Goal: Task Accomplishment & Management: Manage account settings

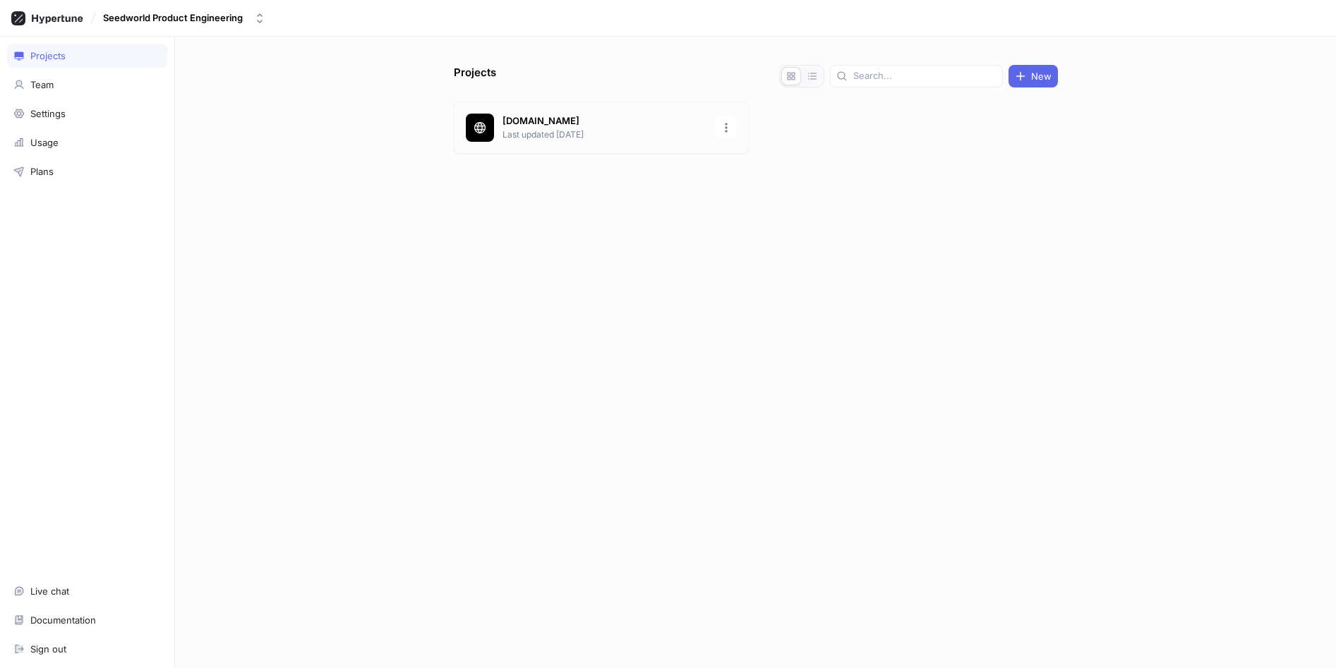
click at [632, 125] on p "[DOMAIN_NAME]" at bounding box center [604, 121] width 205 height 14
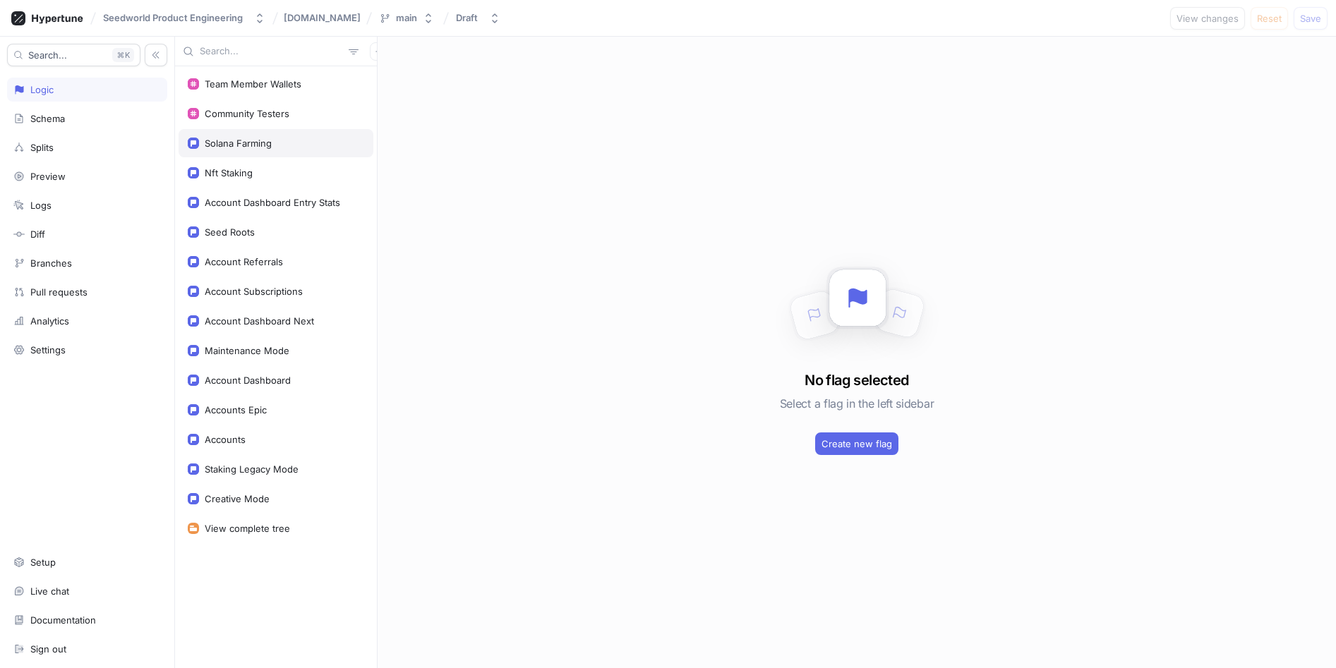
click at [272, 140] on div "Solana Farming" at bounding box center [276, 143] width 176 height 11
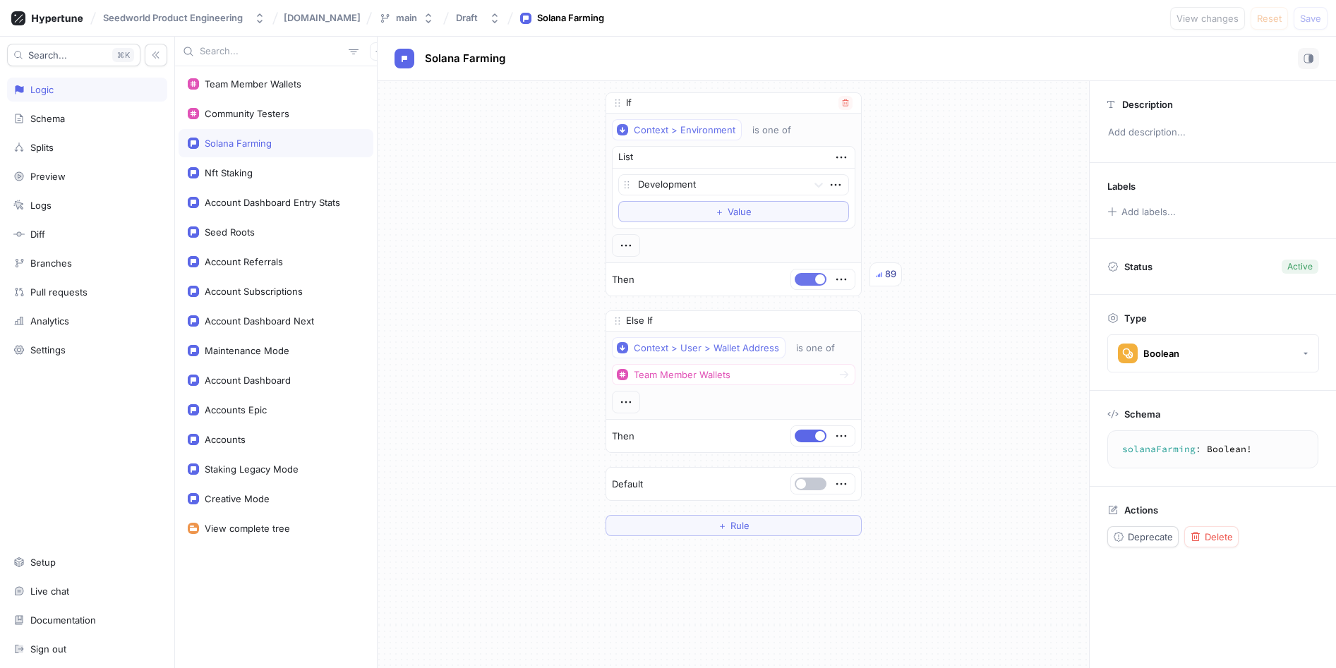
click at [805, 277] on button "button" at bounding box center [810, 279] width 32 height 13
click at [802, 440] on button "button" at bounding box center [810, 436] width 32 height 13
click at [1310, 14] on span "Save" at bounding box center [1310, 18] width 21 height 8
click at [811, 278] on button "button" at bounding box center [810, 279] width 32 height 13
click at [801, 437] on button "button" at bounding box center [810, 436] width 32 height 13
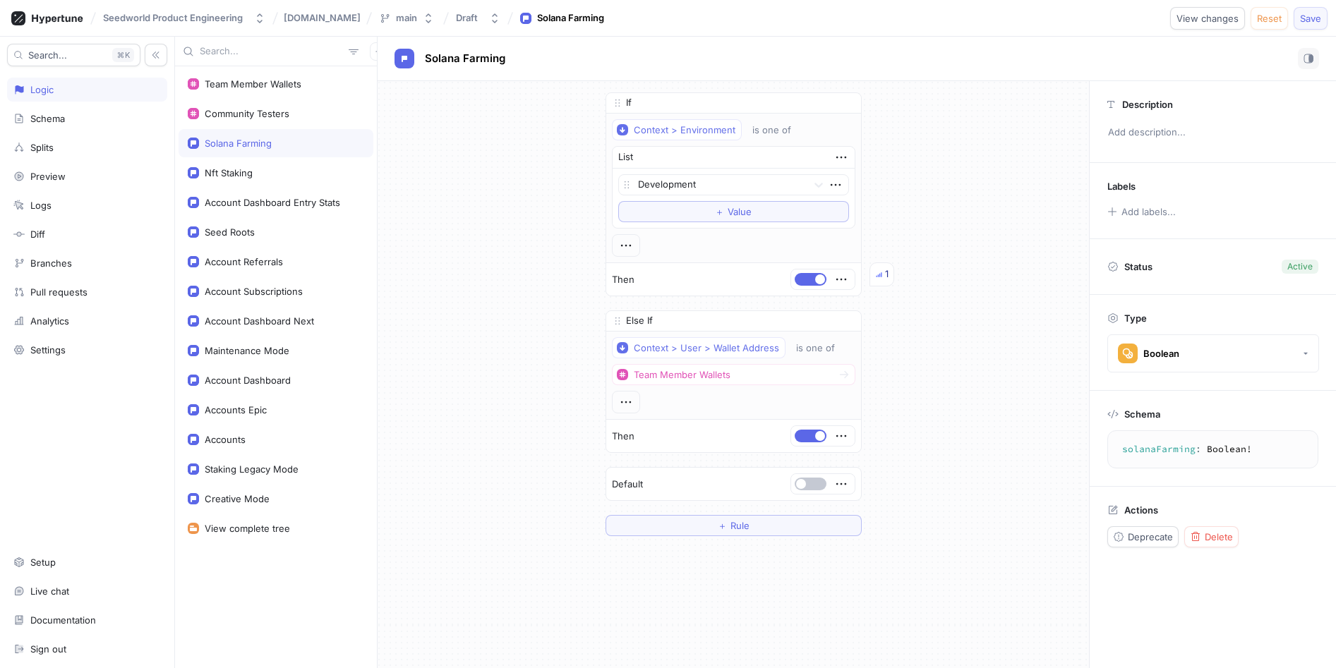
click at [1300, 20] on span "Save" at bounding box center [1310, 18] width 21 height 8
click at [259, 85] on div "Team Member Wallets" at bounding box center [253, 83] width 97 height 11
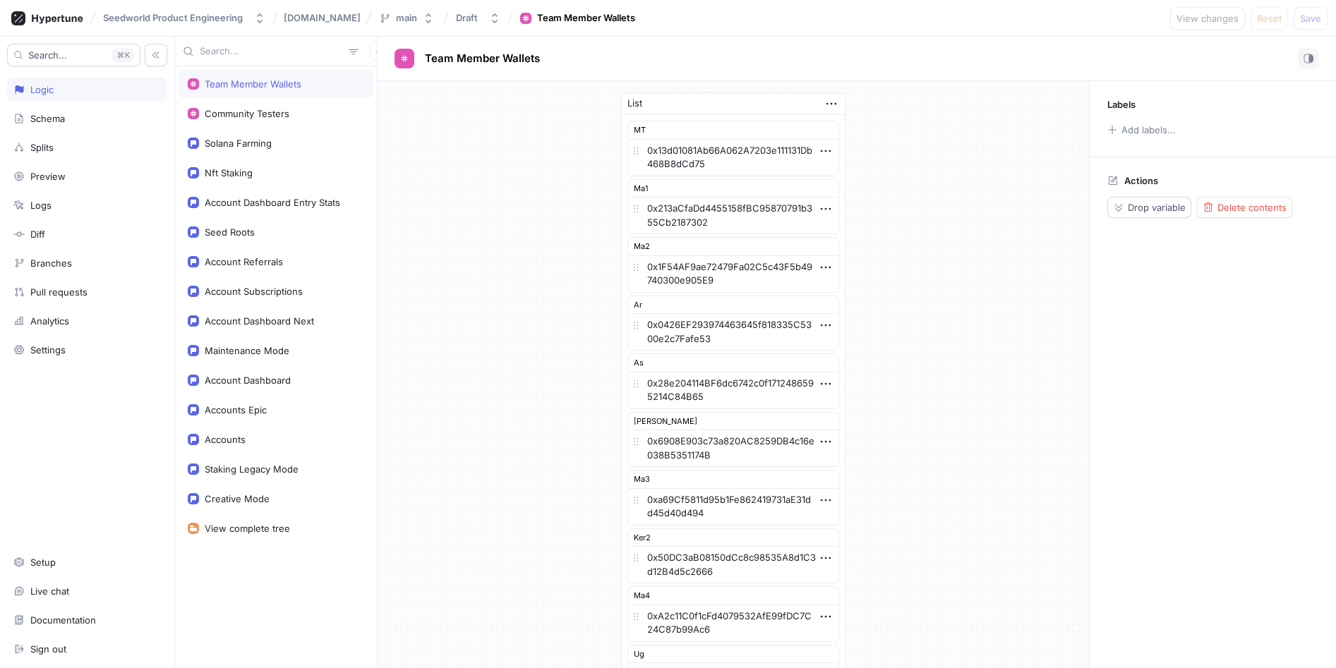
scroll to position [885, 0]
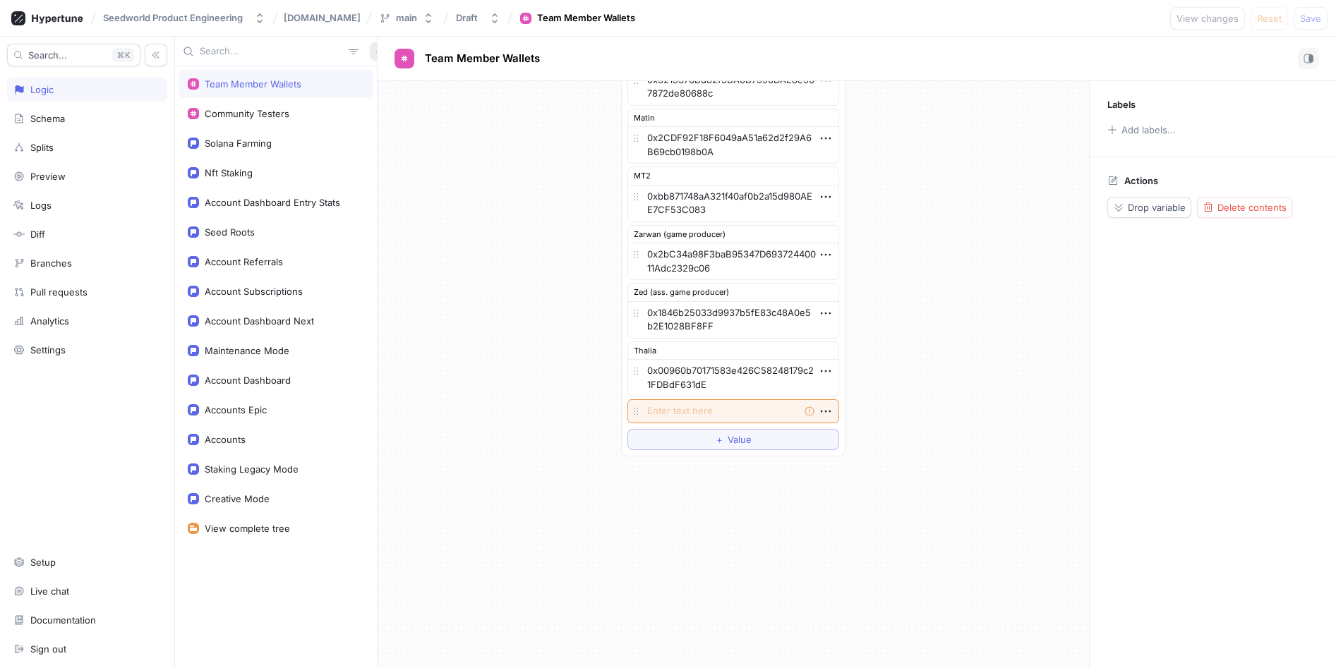
click at [375, 52] on icon "button" at bounding box center [379, 51] width 8 height 8
click at [387, 100] on p "Variable" at bounding box center [389, 103] width 35 height 14
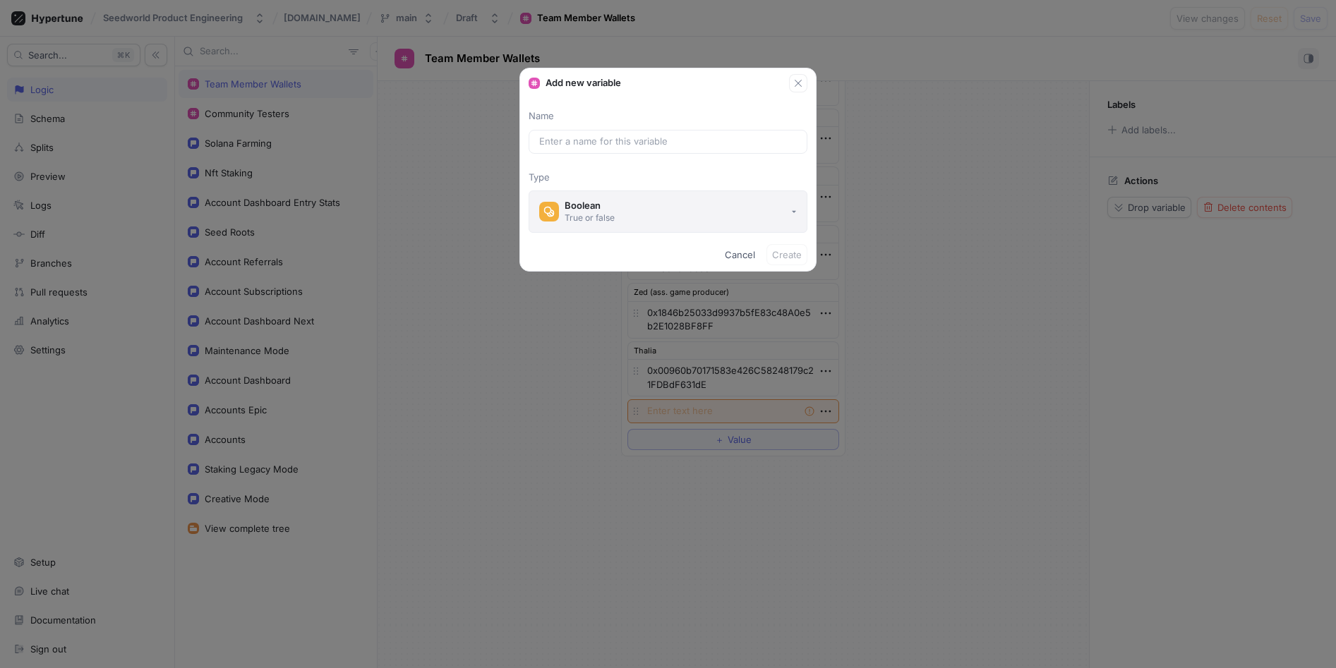
click at [619, 223] on button "Boolean True or false" at bounding box center [667, 211] width 279 height 42
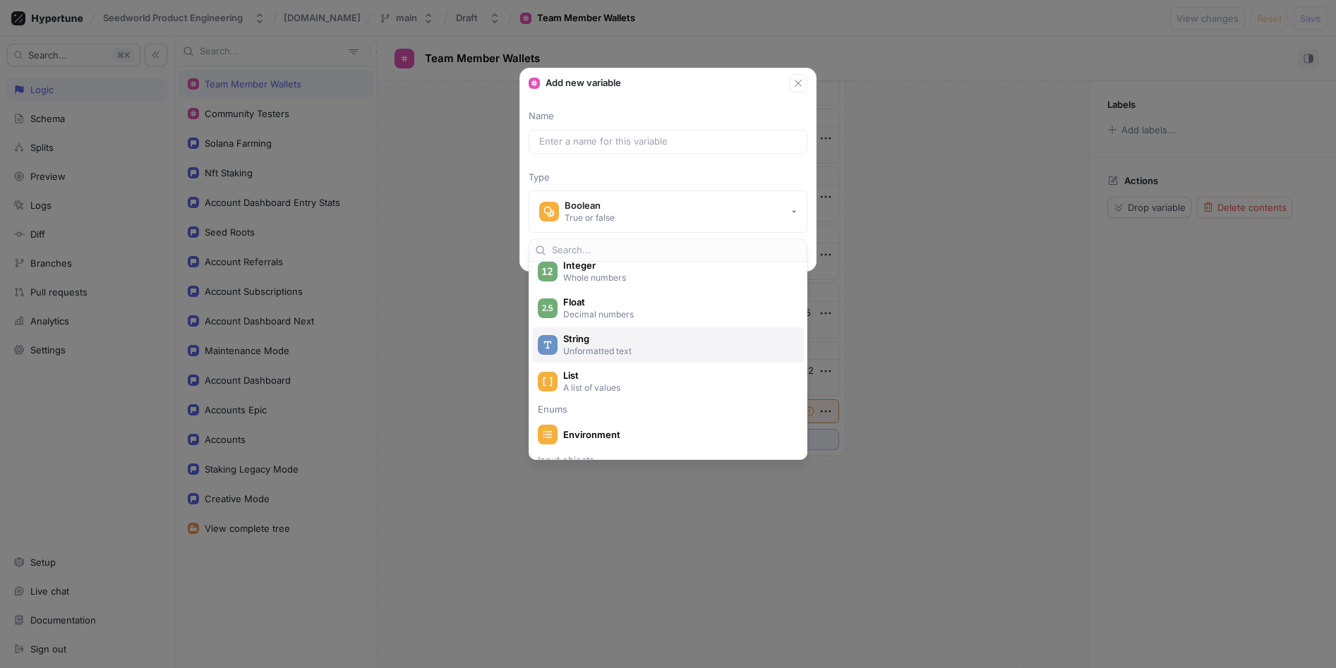
scroll to position [71, 0]
click at [629, 392] on div "List A list of values" at bounding box center [668, 378] width 272 height 35
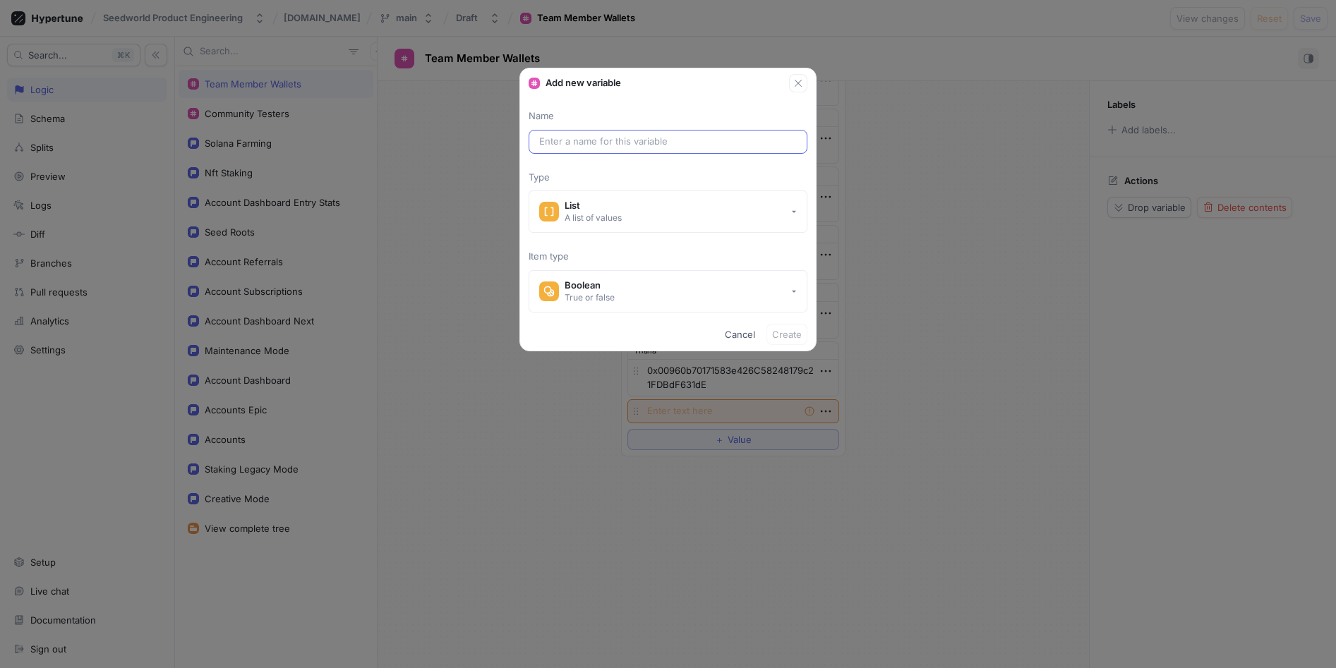
click at [603, 150] on div at bounding box center [667, 142] width 279 height 24
click at [603, 144] on input "text" at bounding box center [668, 142] width 258 height 14
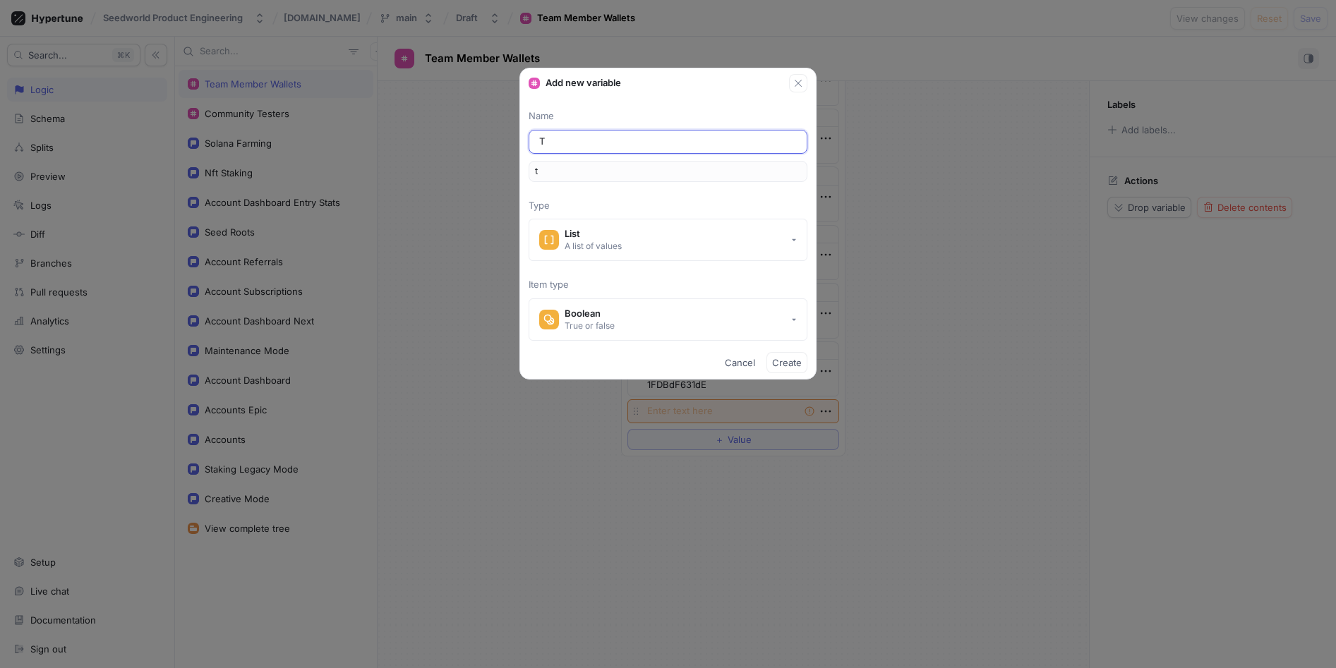
type input "Te"
type input "te"
type input "Tea"
type input "tea"
type input "Team"
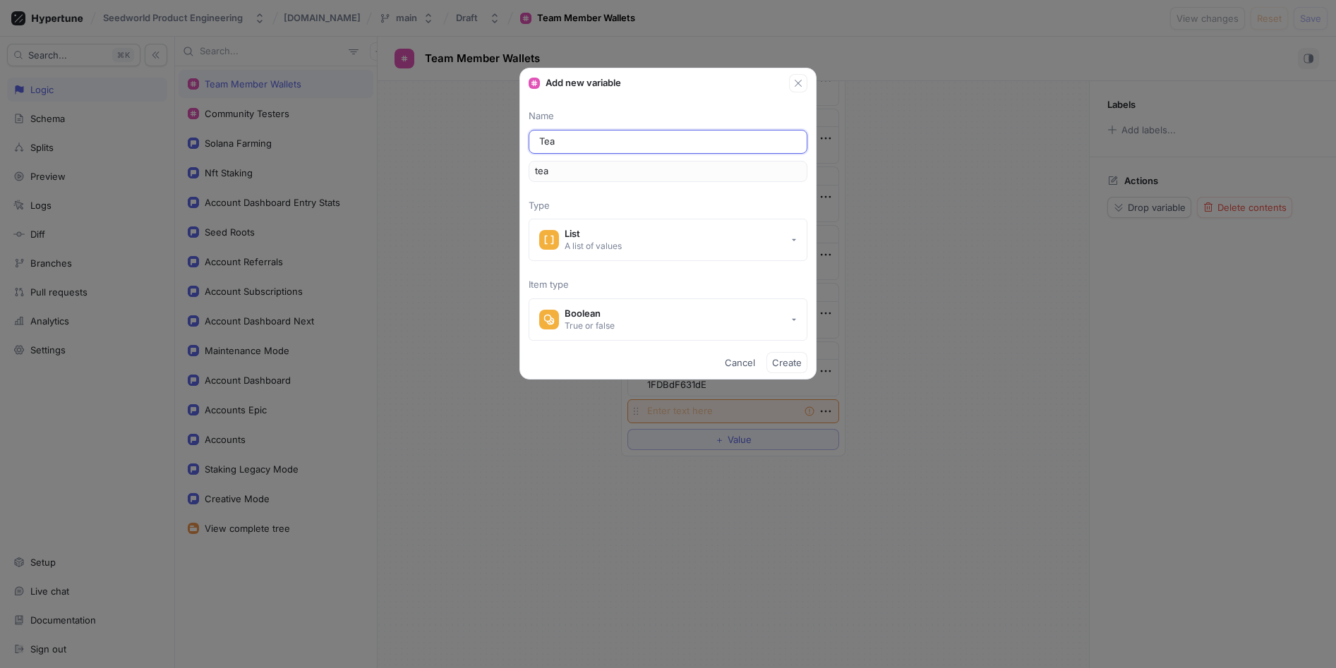
type input "team"
type input "Team m"
type input "teamM"
type input "Team"
type input "team"
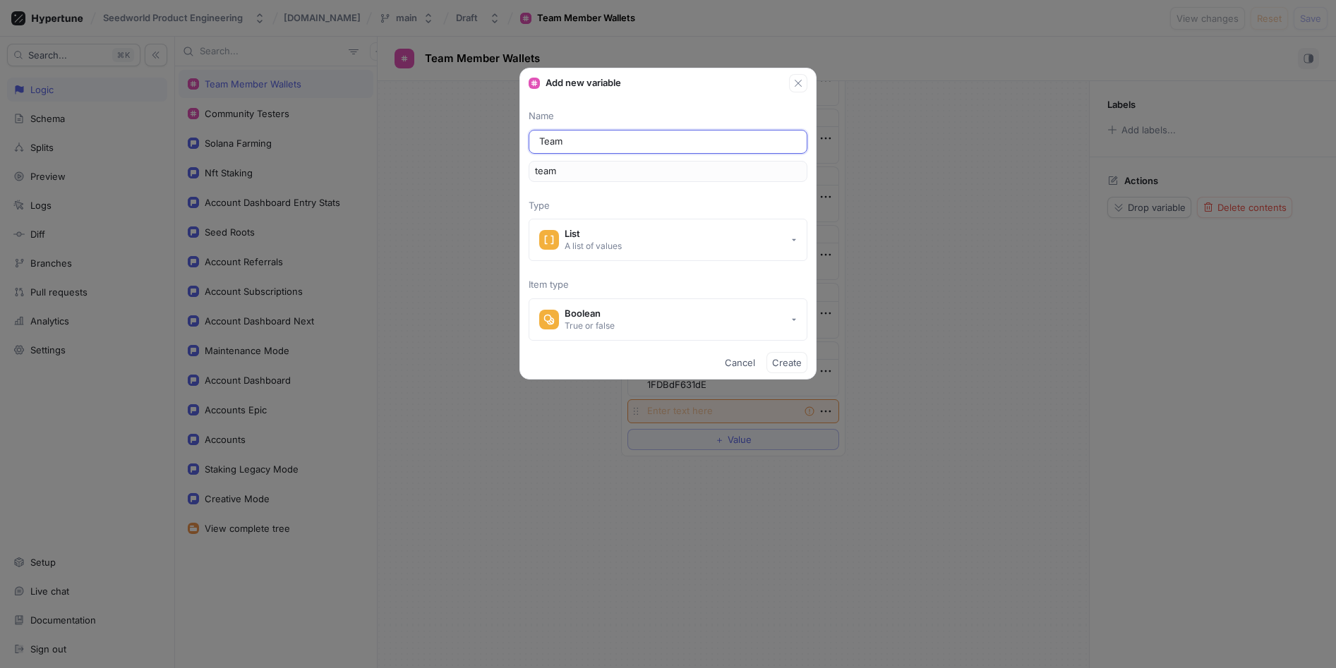
type input "Team M"
type input "teamM"
type input "Team Mm"
type input "teamMm"
type input "Team M"
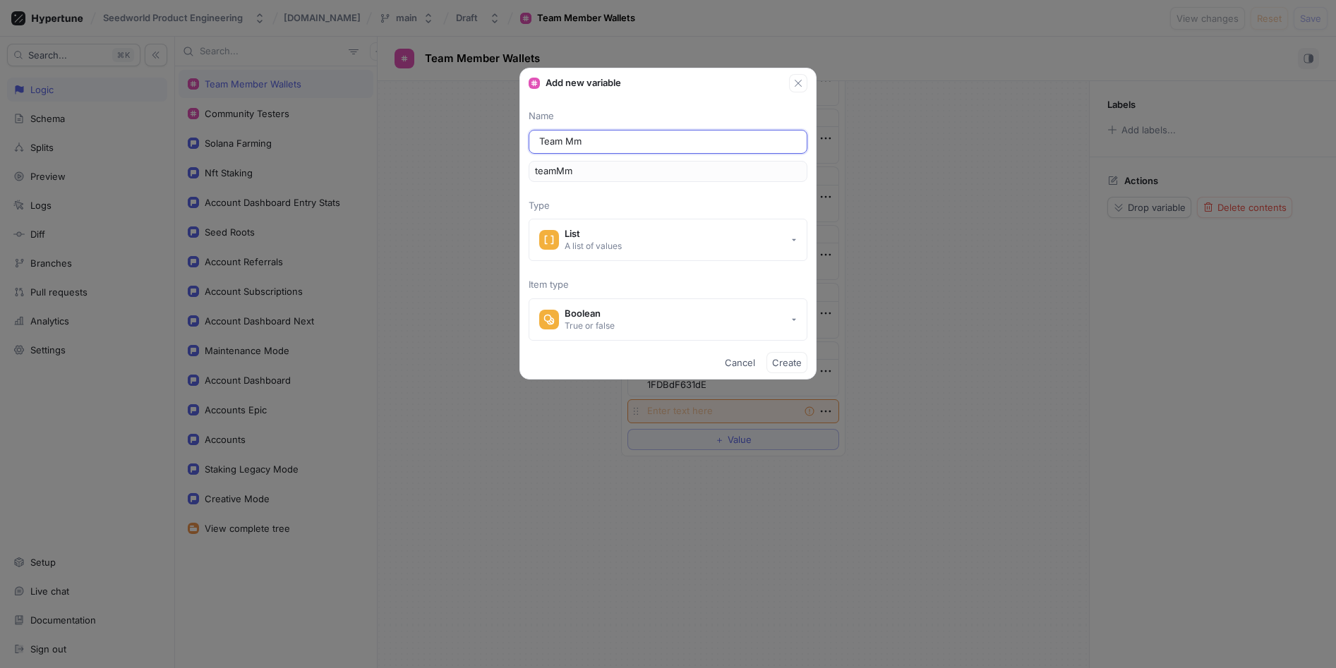
type input "teamM"
type input "Team Me"
type input "teamMe"
type input "Team Mem"
type input "teamMem"
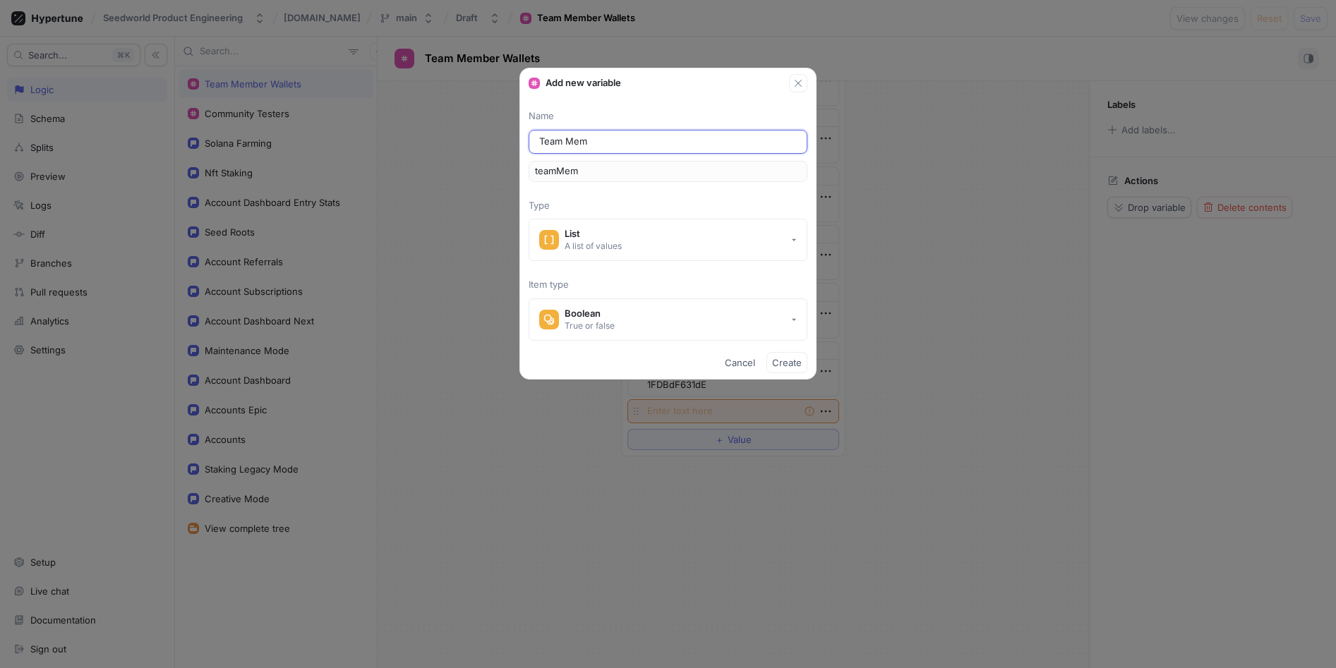
type input "Team Memb"
type input "teamMemb"
type input "Team Membe"
type input "teamMembe"
type input "Team Member"
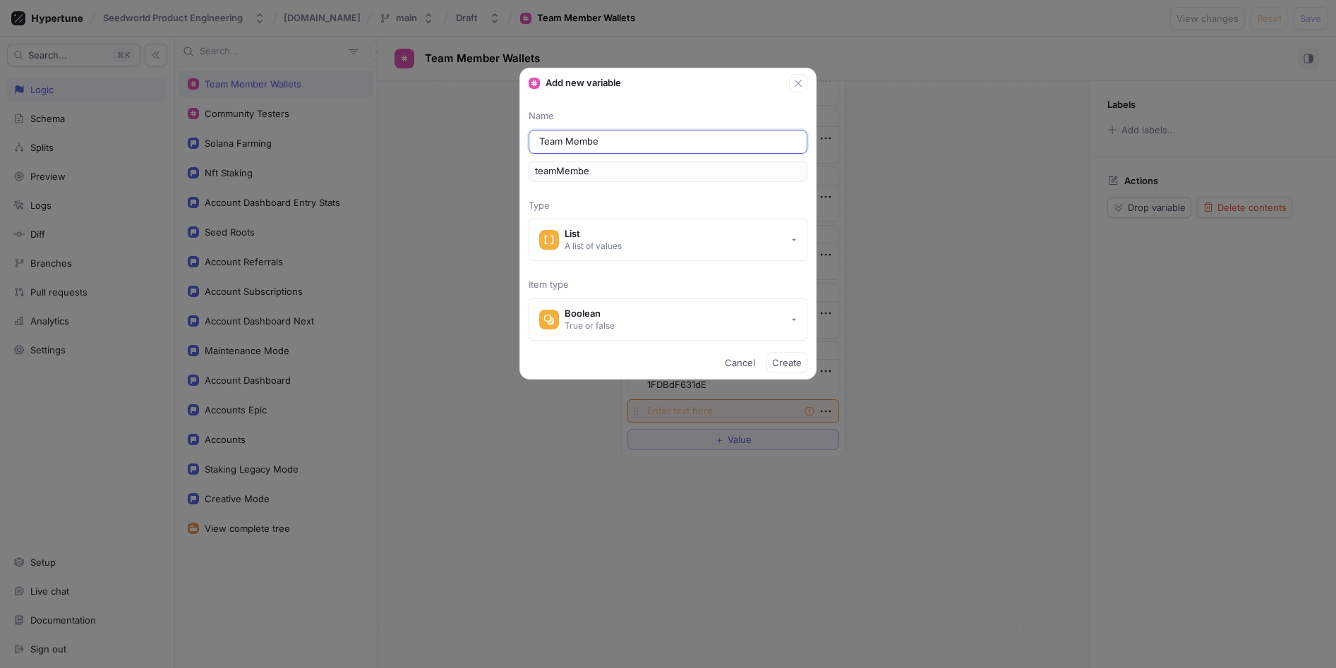
type input "teamMember"
type input "Team Member S"
type input "teamMemberS"
type input "Team Member So"
type input "teamMemberSo"
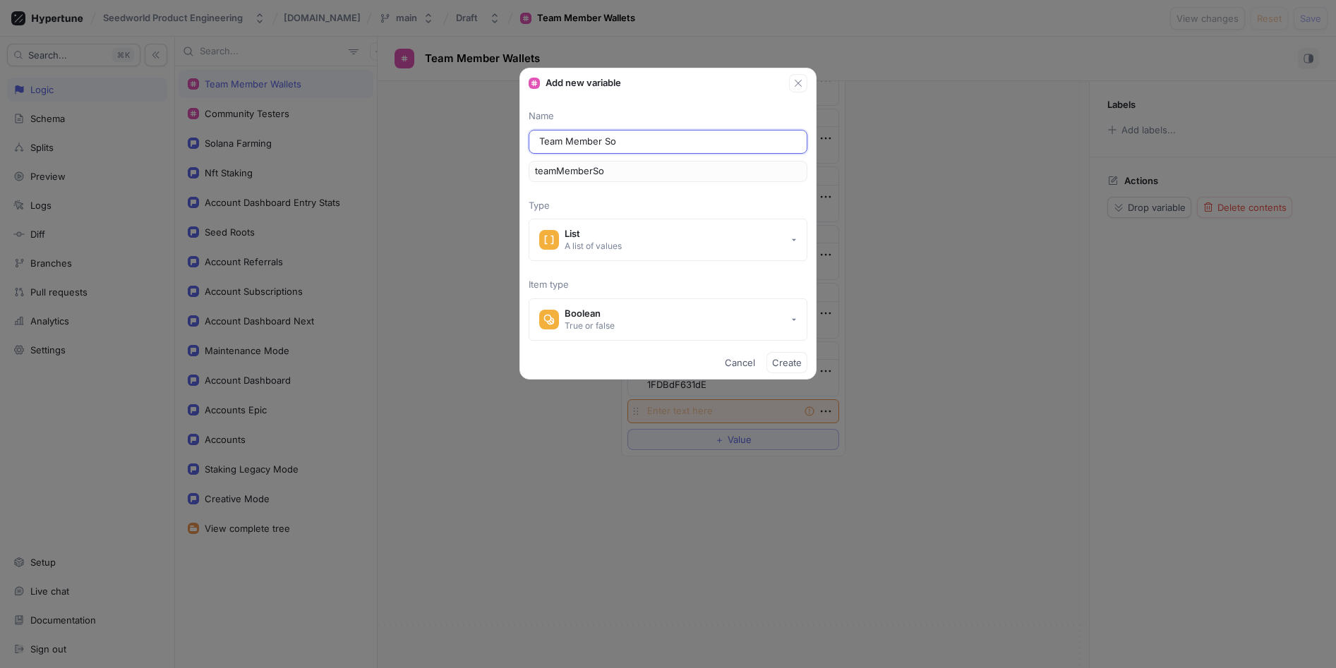
type input "Team Member Sol"
type input "teamMemberSol"
type input "Team Member Sola"
type input "teamMemberSola"
type input "Team Member Solan"
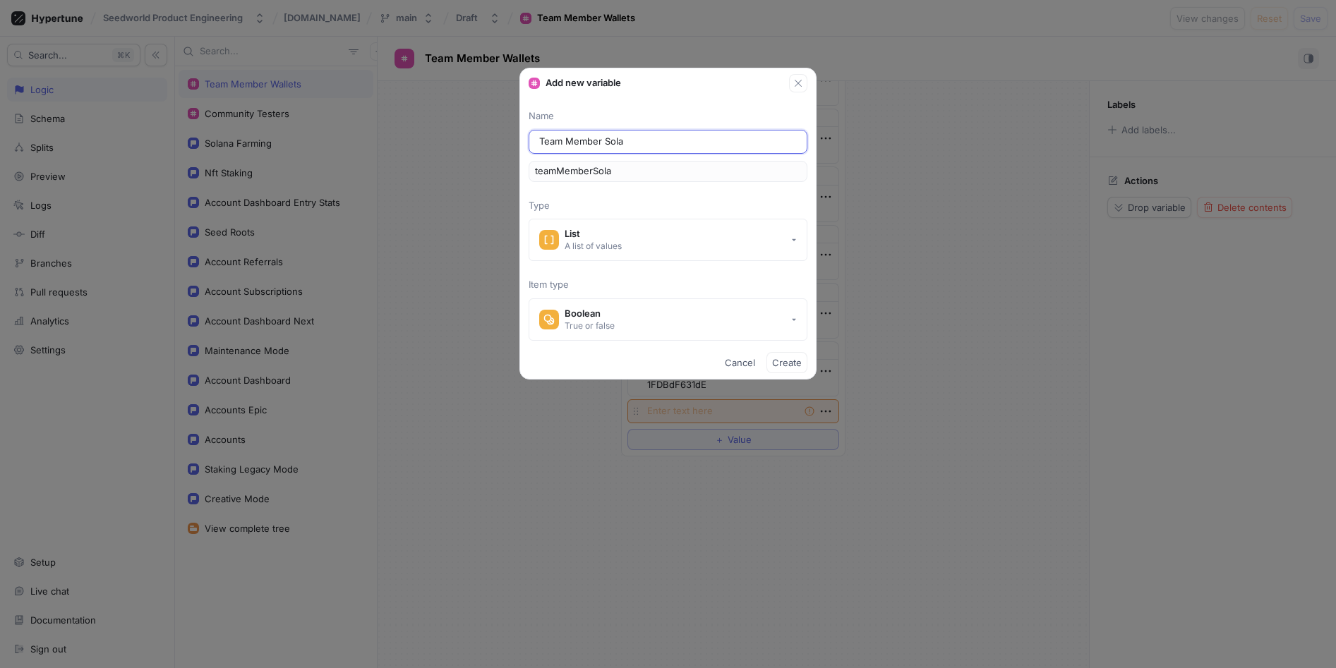
type input "teamMemberSolan"
type input "Team Member [PERSON_NAME]"
type input "teamMemberSolana"
type input "Team Member [PERSON_NAME]"
type input "teamMemberSolanaW"
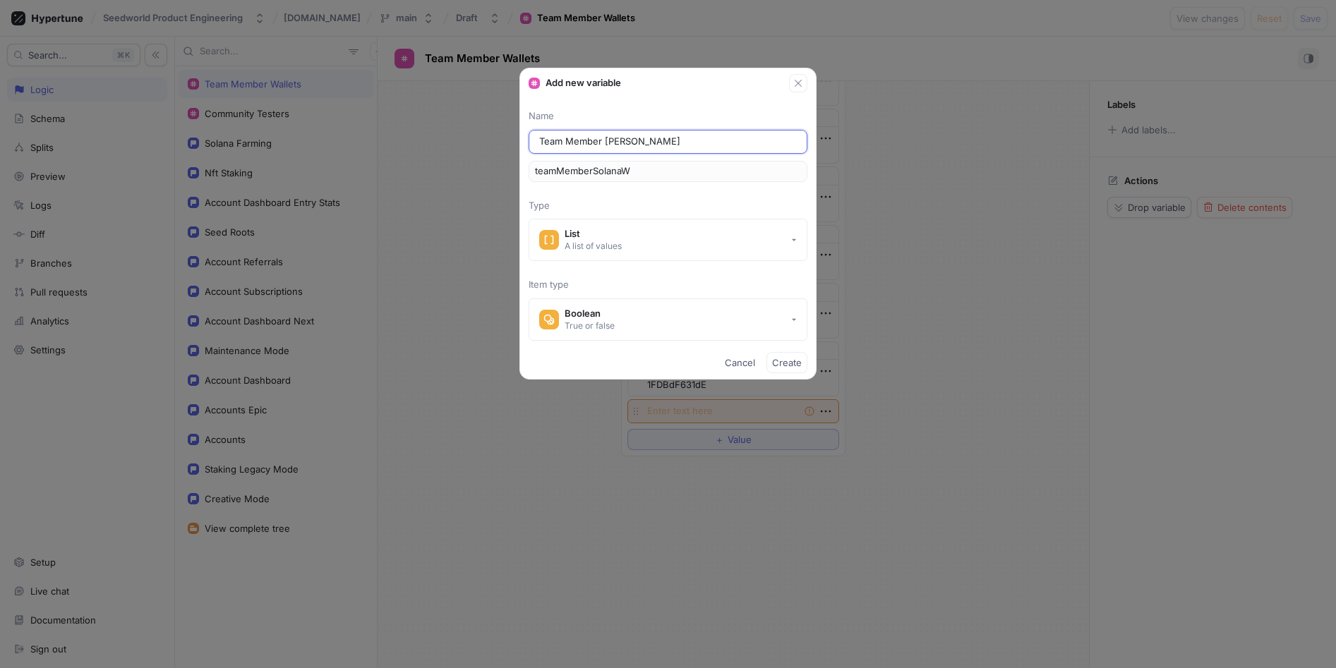
type input "Team Member [PERSON_NAME]"
type input "teamMemberSolanaWa"
type input "Team Member [PERSON_NAME]"
type input "teamMemberSolanaWal"
type input "Team Member [PERSON_NAME]"
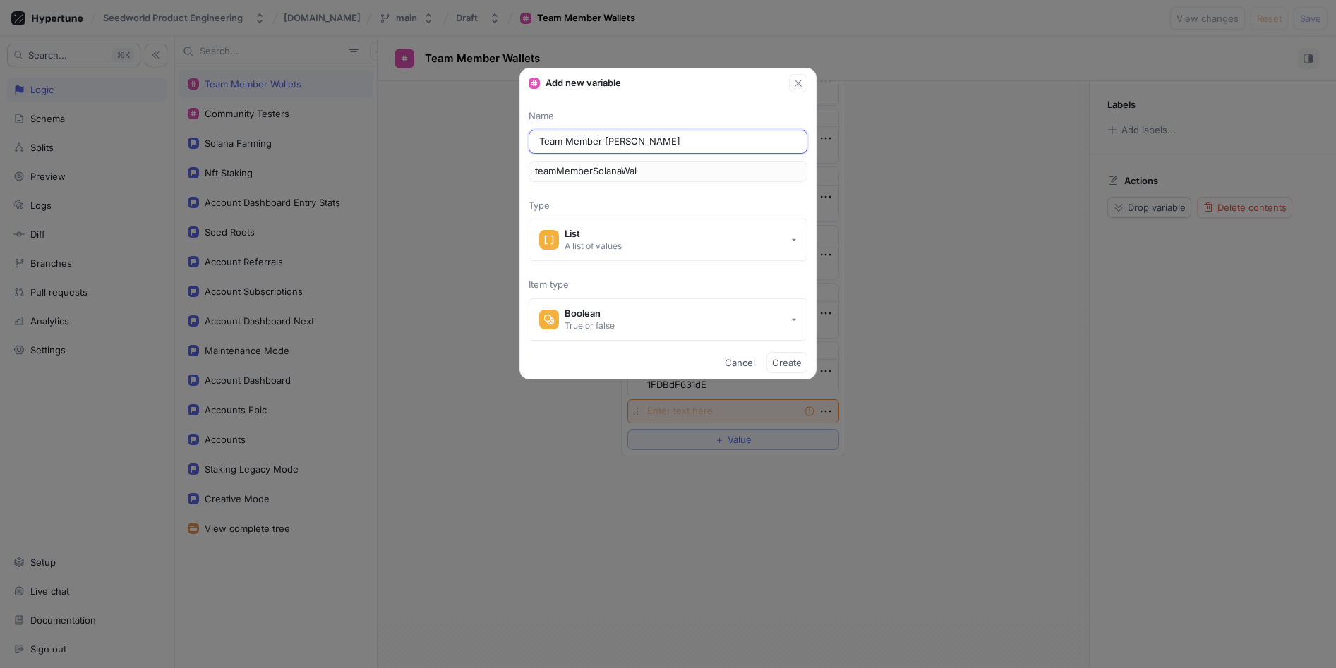
type input "teamMemberSolanaWall"
type input "Team Member [PERSON_NAME]"
type input "teamMemberSolanaWalle"
type input "Team Member [PERSON_NAME]"
type input "teamMemberSolanaWallet"
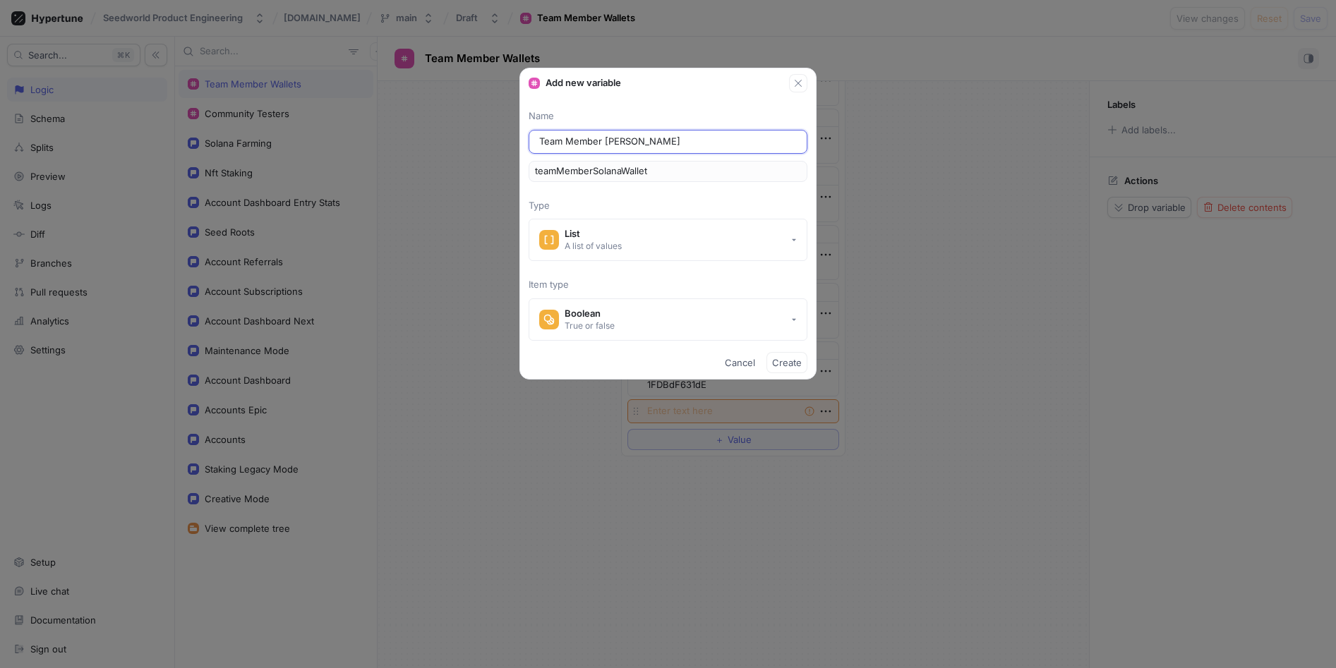
type input "Team Member [PERSON_NAME]"
type input "teamMemberSolanaWallets"
click at [674, 313] on button "Boolean True or false" at bounding box center [667, 319] width 279 height 42
type input "Team Member [PERSON_NAME]"
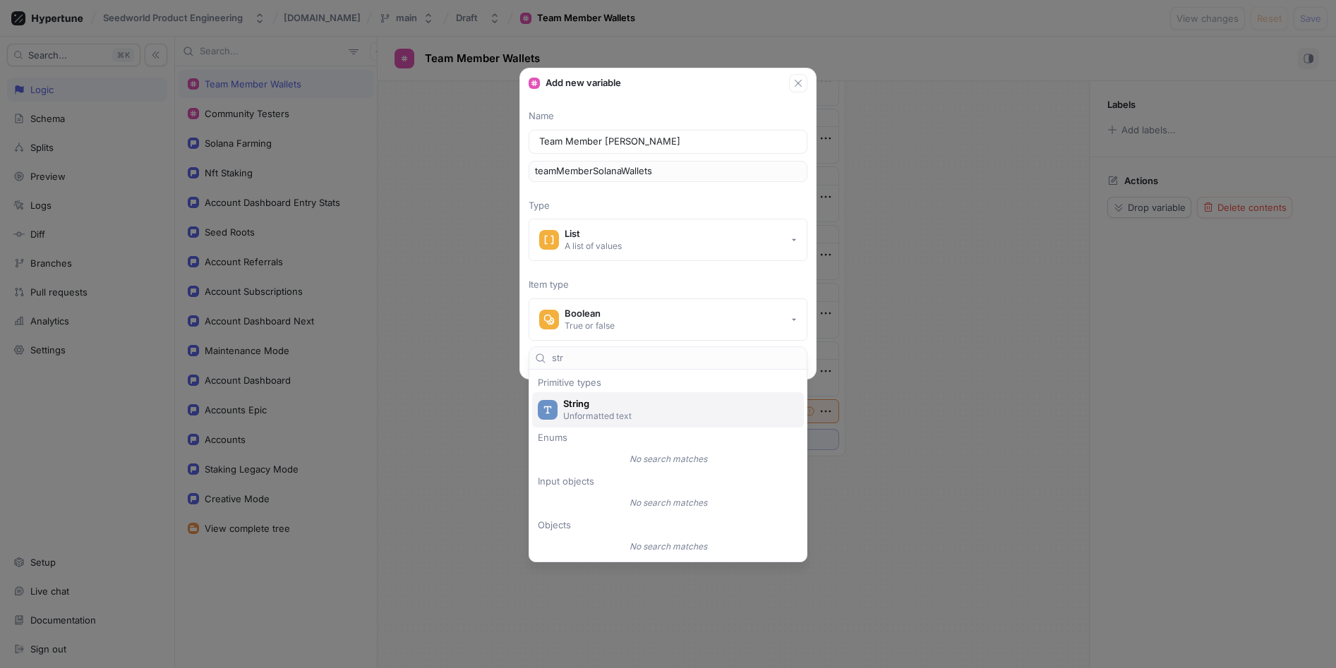
type input "str"
click at [632, 413] on p "Unformatted text" at bounding box center [676, 416] width 226 height 12
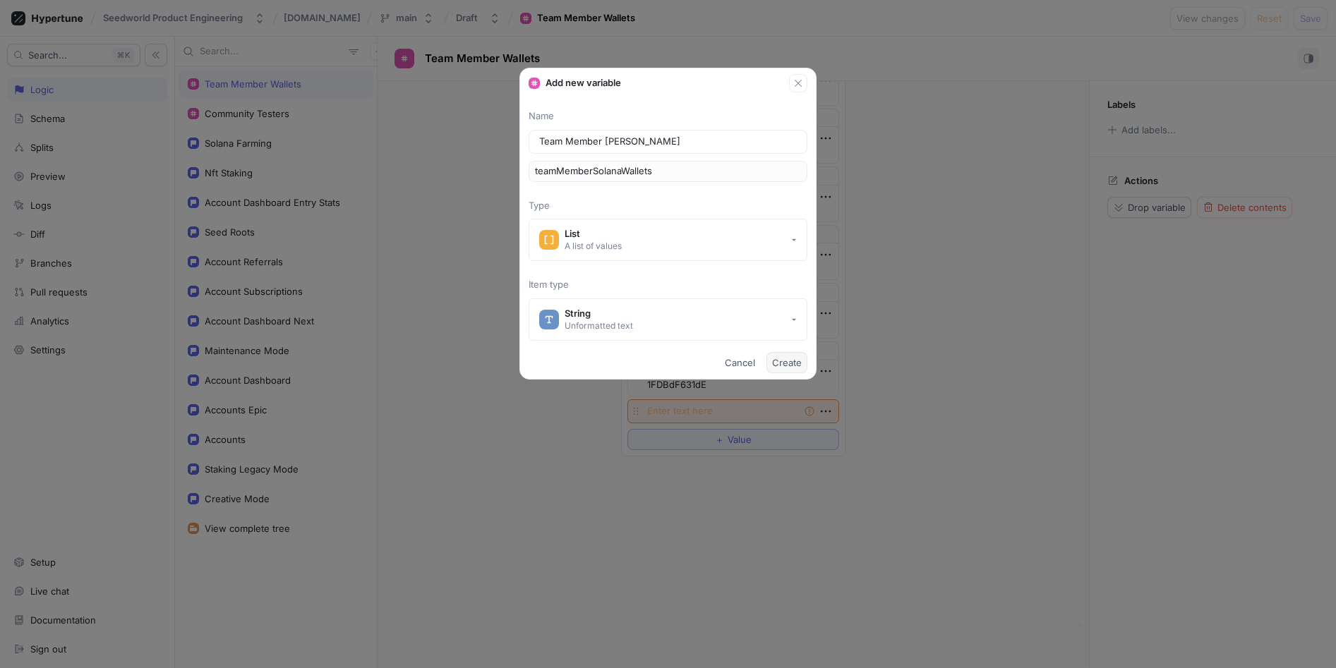
click at [784, 362] on span "Create" at bounding box center [787, 362] width 30 height 8
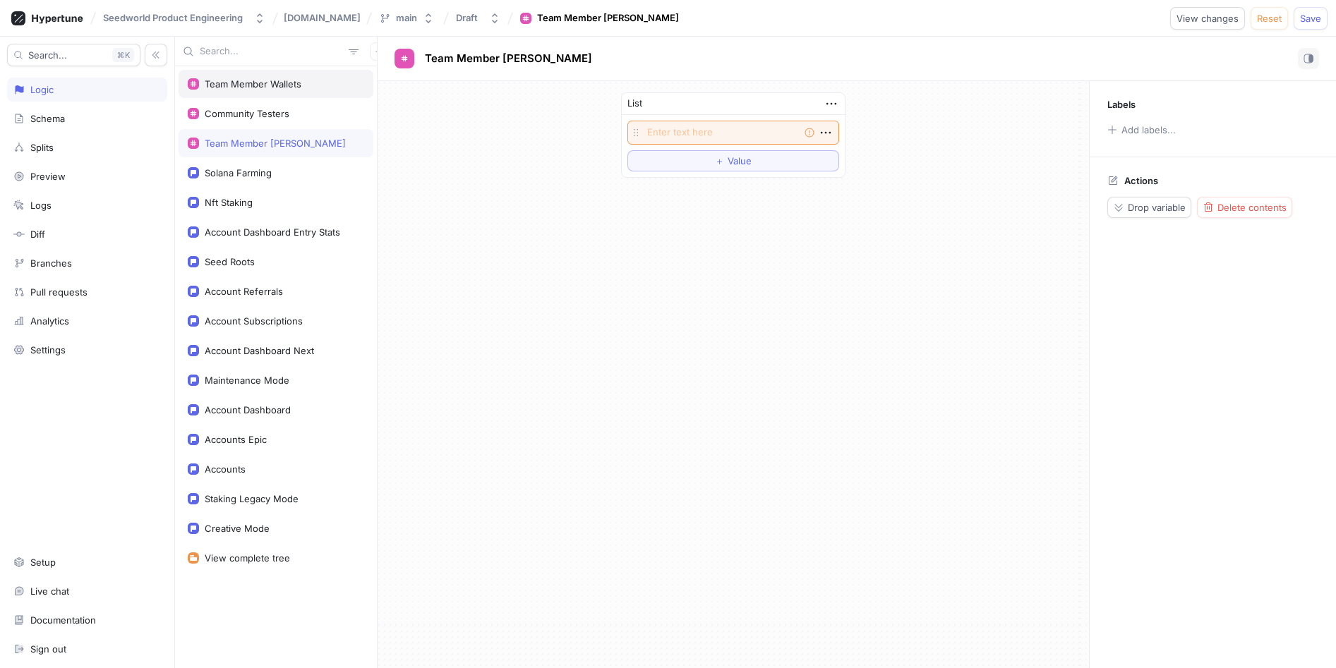
click at [271, 87] on div "Team Member Wallets" at bounding box center [253, 83] width 97 height 11
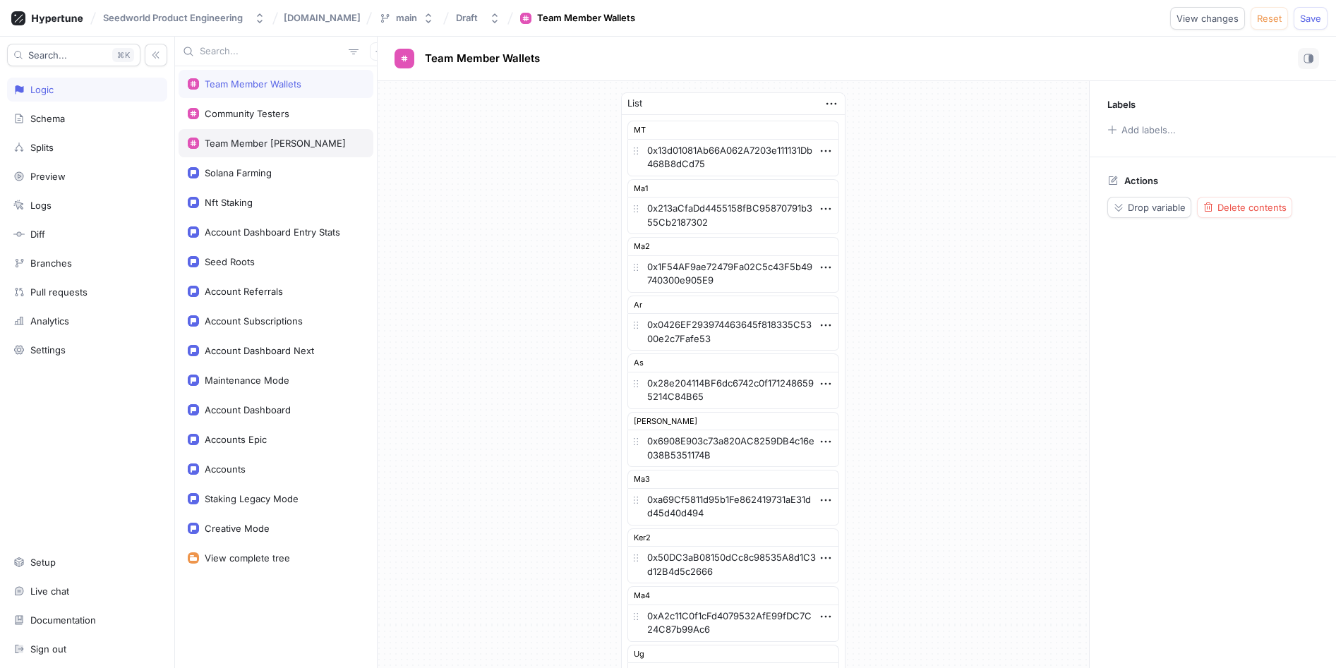
click at [279, 148] on div "Team Member [PERSON_NAME]" at bounding box center [275, 143] width 141 height 11
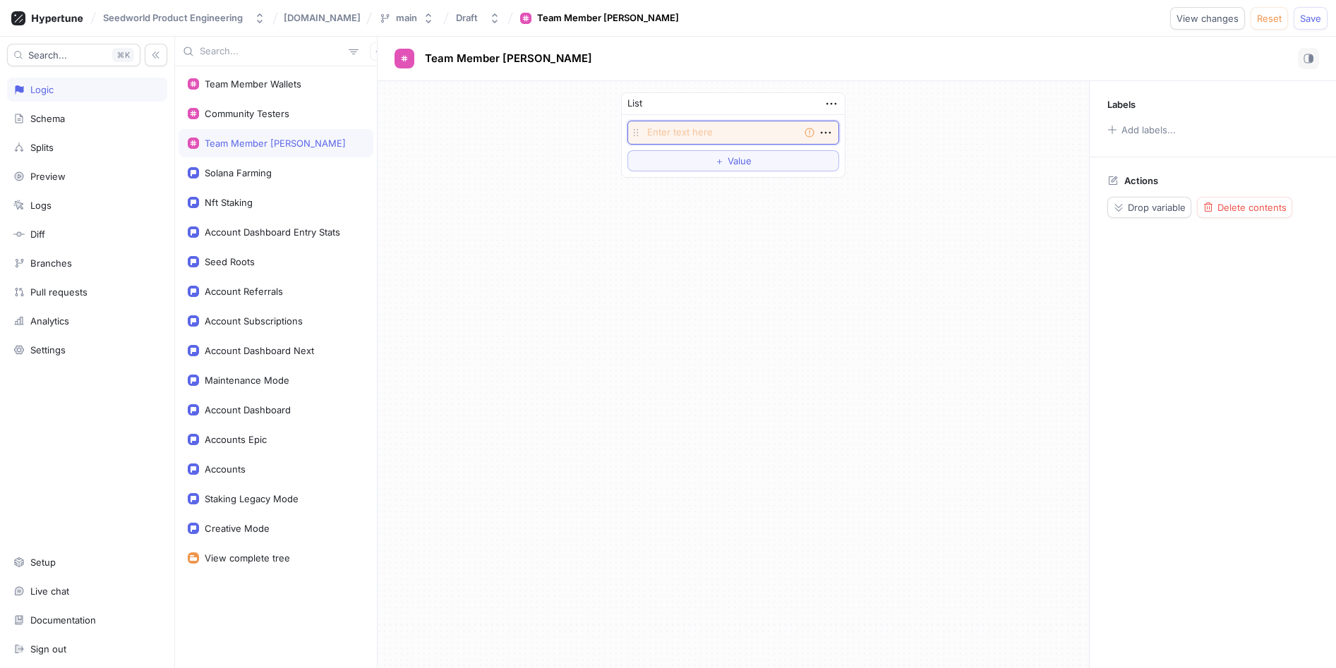
click at [709, 131] on textarea at bounding box center [733, 133] width 212 height 24
paste textarea "Fa4KEURJsghkvpJ5s6VgvKXfs91Cwx2DK9DweZZzQrhb"
type textarea "x"
type textarea "Fa4KEURJsghkvpJ5s6VgvKXfs91Cwx2DK9DweZZzQrhb"
type textarea "x"
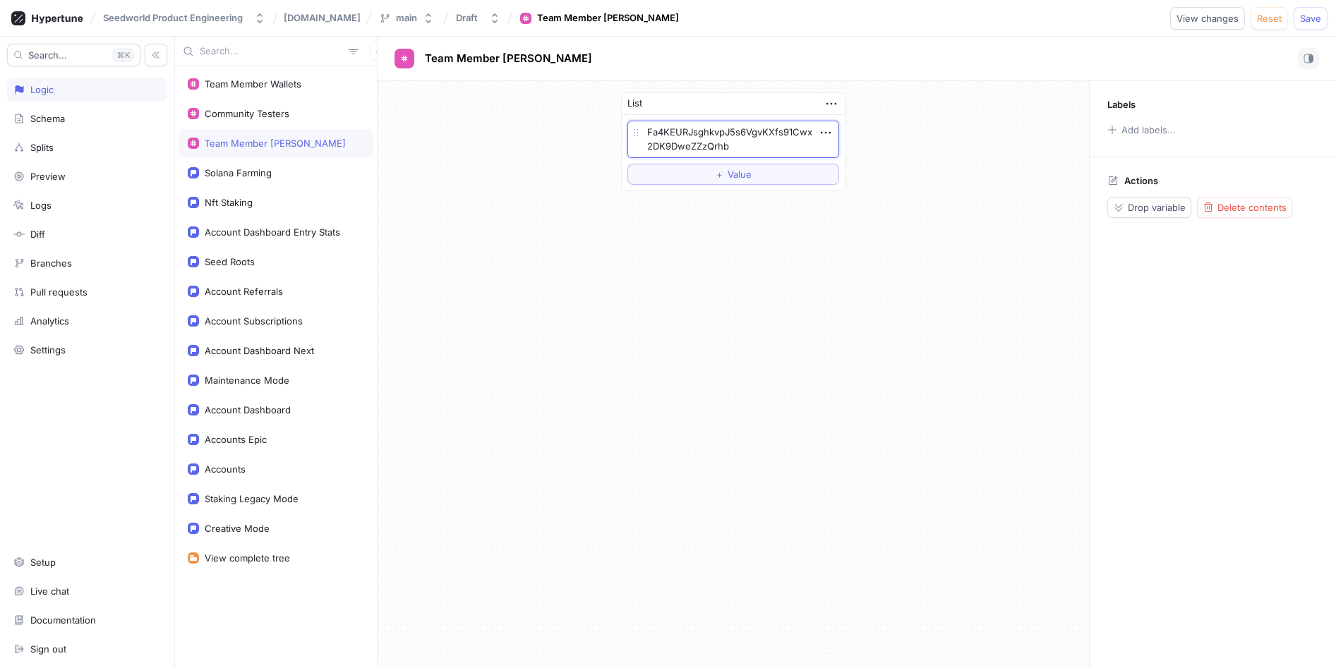
click at [714, 215] on div "List Fa4KEURJsghkvpJ5s6VgvKXfs91Cwx2DK9DweZZzQrhb To pick up a draggable item, …" at bounding box center [732, 374] width 711 height 587
click at [827, 126] on icon "button" at bounding box center [826, 133] width 16 height 16
click at [865, 189] on div "Add note" at bounding box center [881, 183] width 120 height 24
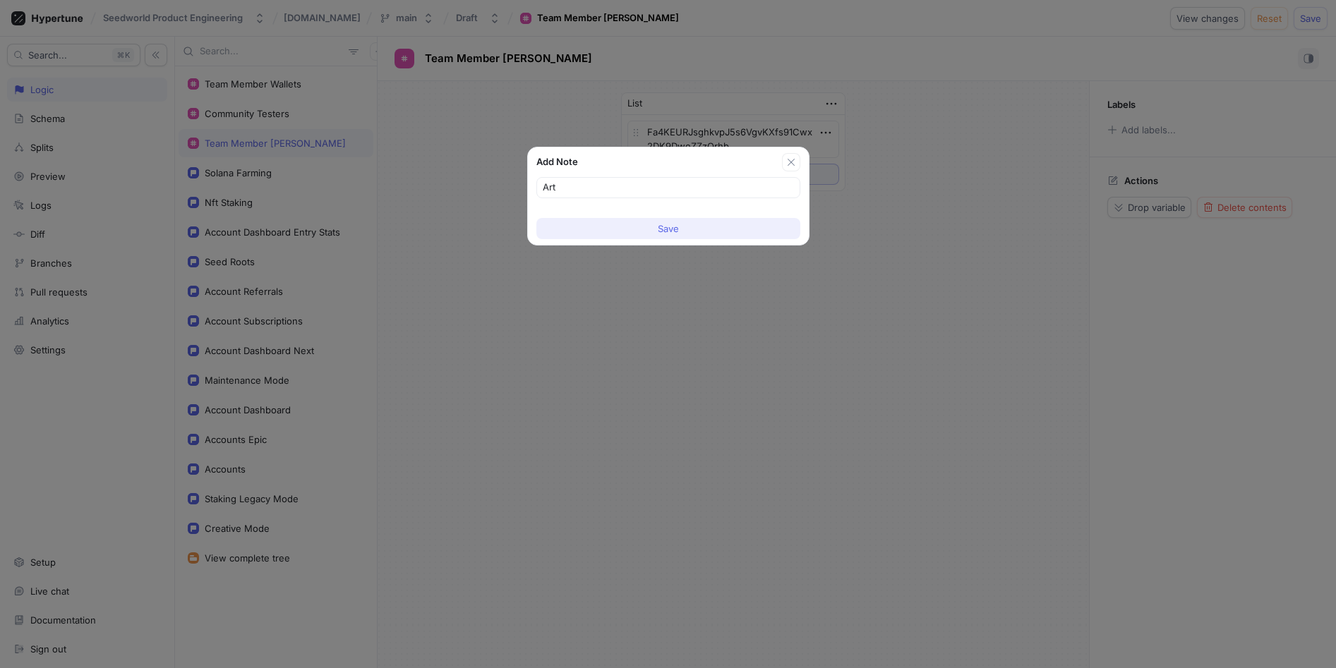
type input "Art"
click at [664, 235] on button "Save" at bounding box center [668, 228] width 264 height 21
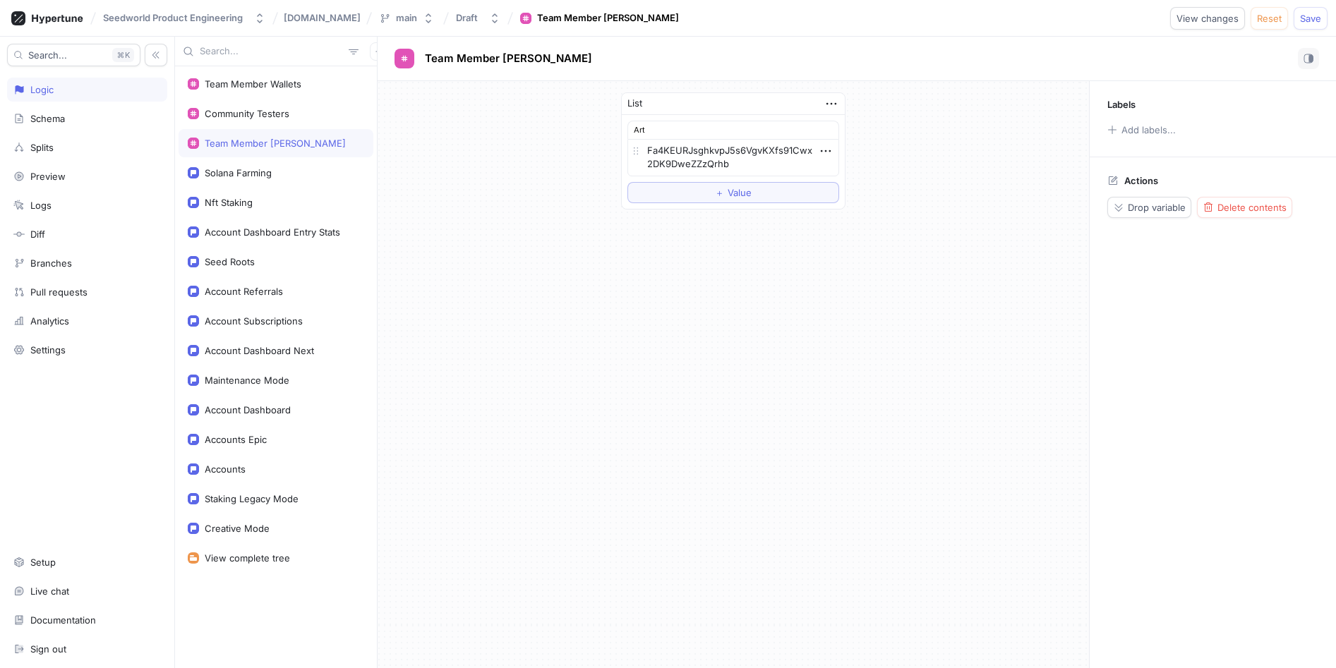
click at [787, 262] on div "List Art Fa4KEURJsghkvpJ5s6VgvKXfs91Cwx2DK9DweZZzQrhb To pick up a draggable it…" at bounding box center [732, 374] width 711 height 587
click at [305, 183] on div "Solana Farming" at bounding box center [275, 173] width 195 height 28
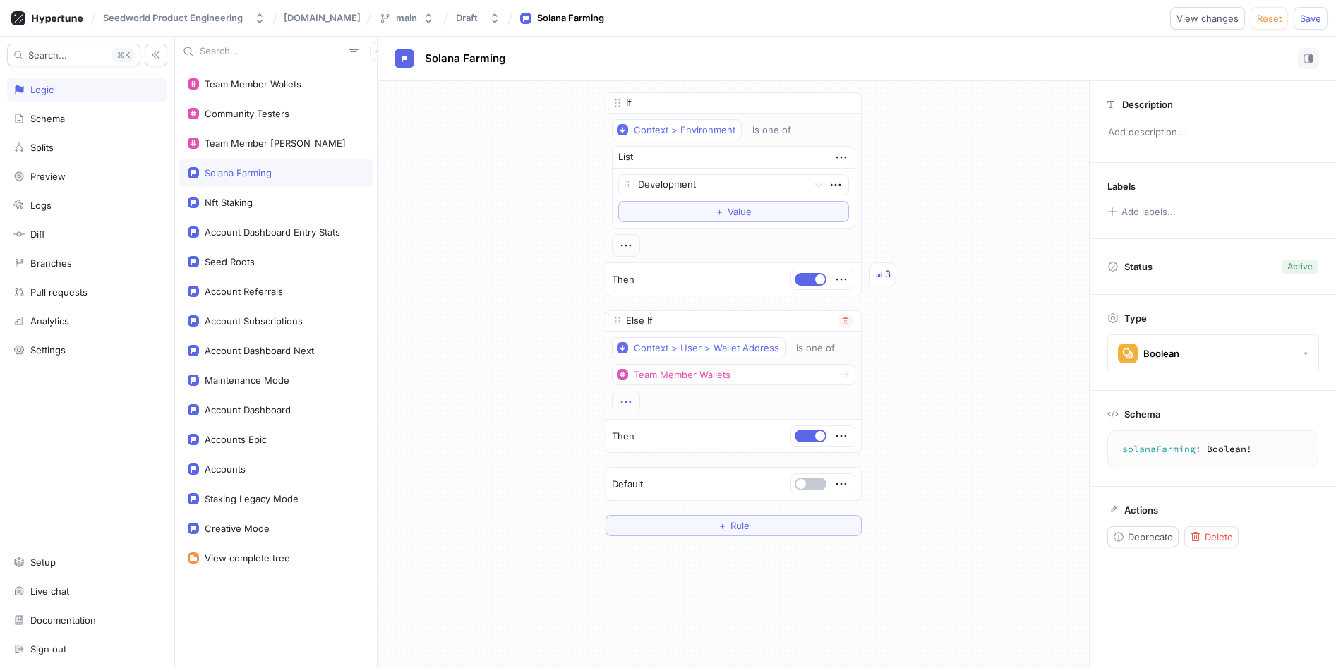
click at [623, 397] on icon "button" at bounding box center [626, 402] width 16 height 16
click at [711, 395] on div "Context > User > Wallet Address is one of Team Member Wallets" at bounding box center [733, 375] width 243 height 76
click at [738, 374] on button "Team Member Wallets" at bounding box center [733, 374] width 243 height 21
click at [938, 428] on div "If Context > Environment is one of List Development To pick up a draggable item…" at bounding box center [732, 314] width 711 height 466
click at [789, 526] on button "＋ Rule" at bounding box center [733, 525] width 256 height 21
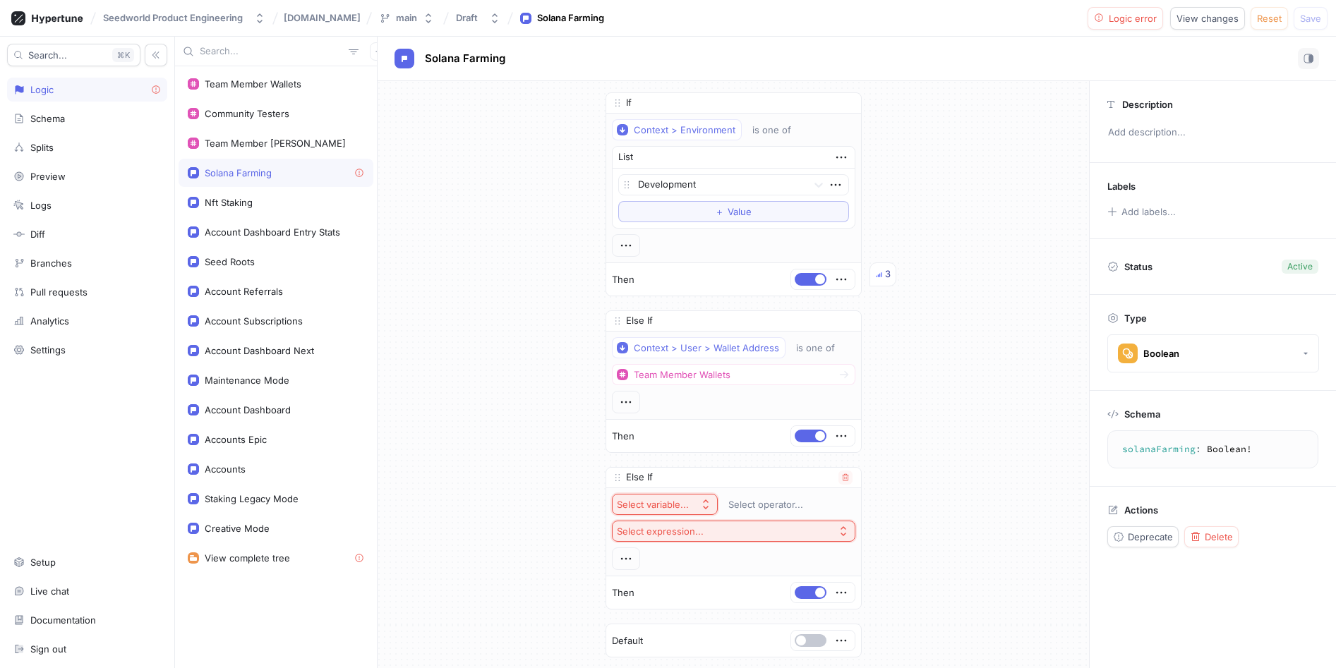
click at [666, 508] on div "Select variable..." at bounding box center [653, 505] width 72 height 12
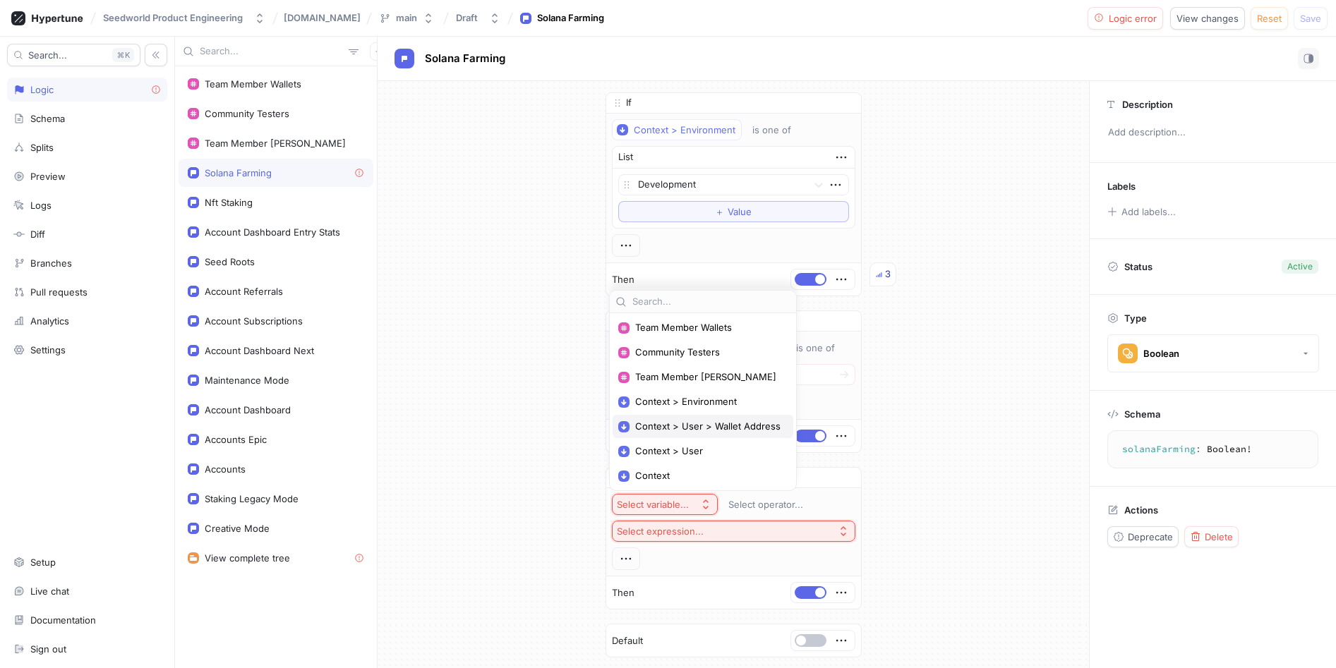
click at [706, 420] on span "Context > User > Wallet Address" at bounding box center [707, 426] width 145 height 12
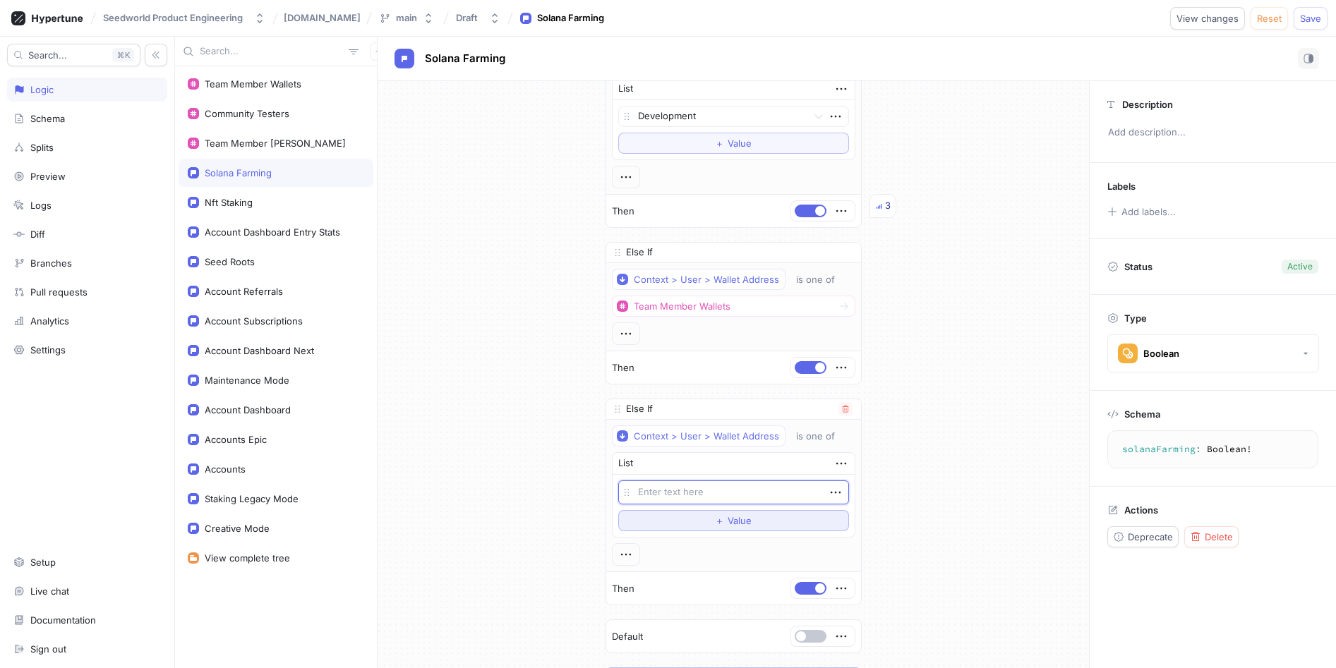
scroll to position [71, 0]
click at [833, 465] on icon "button" at bounding box center [841, 462] width 16 height 16
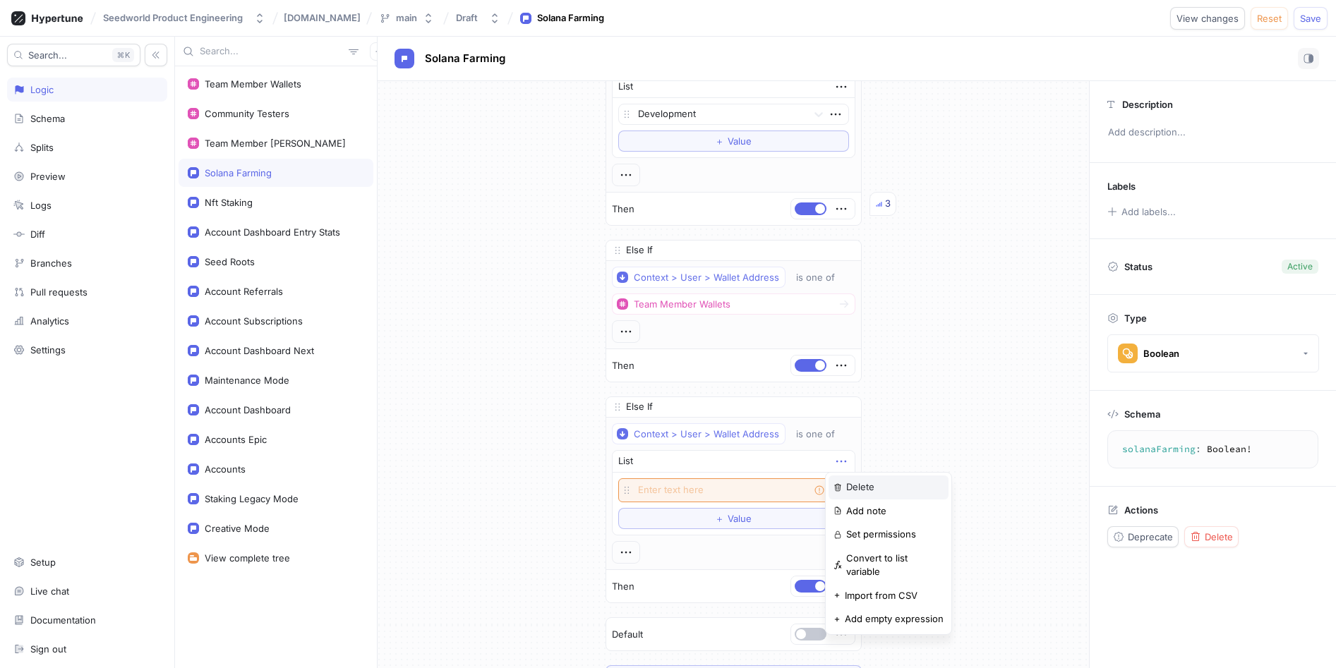
click at [845, 489] on div "Delete" at bounding box center [888, 488] width 120 height 24
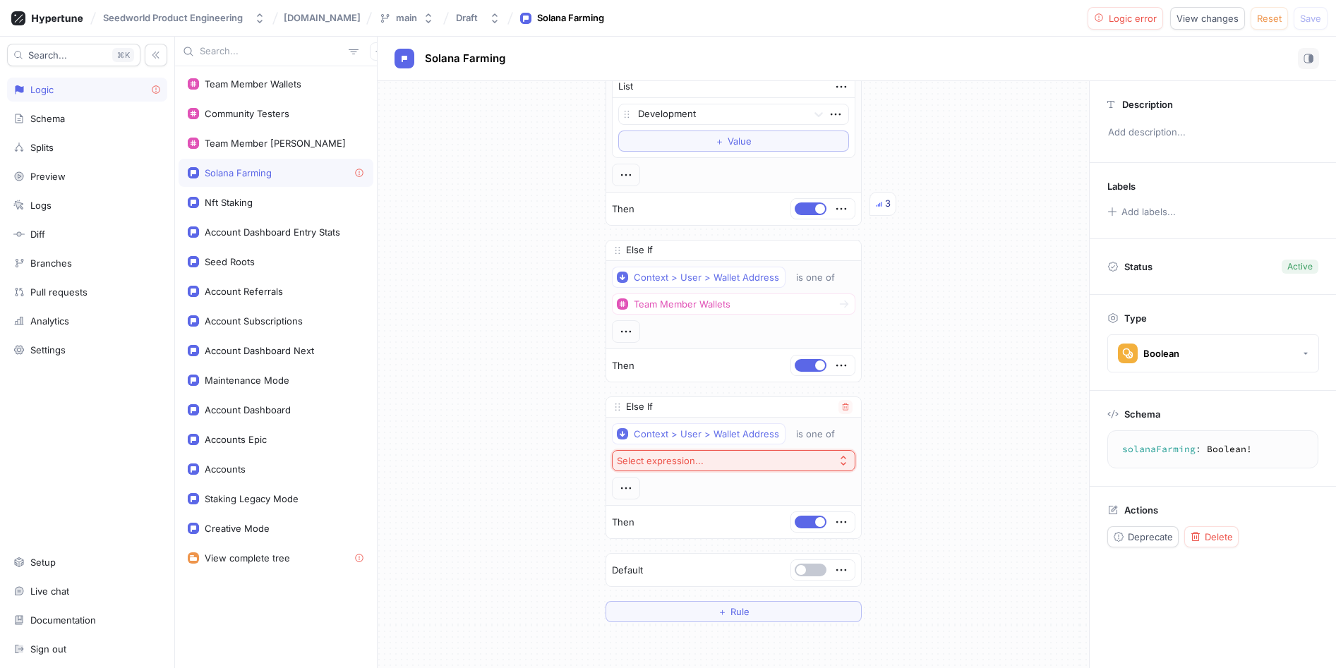
click at [762, 458] on button "Select expression..." at bounding box center [733, 460] width 243 height 21
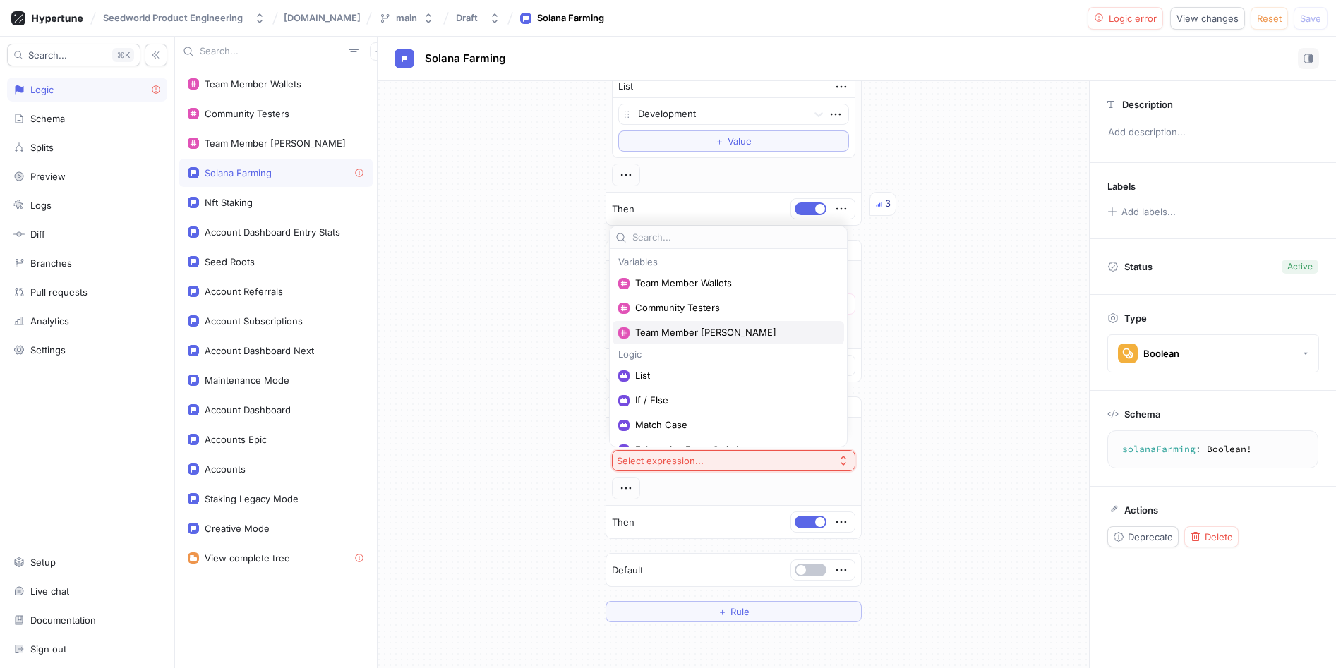
click at [719, 331] on span "Team Member [PERSON_NAME]" at bounding box center [733, 333] width 196 height 12
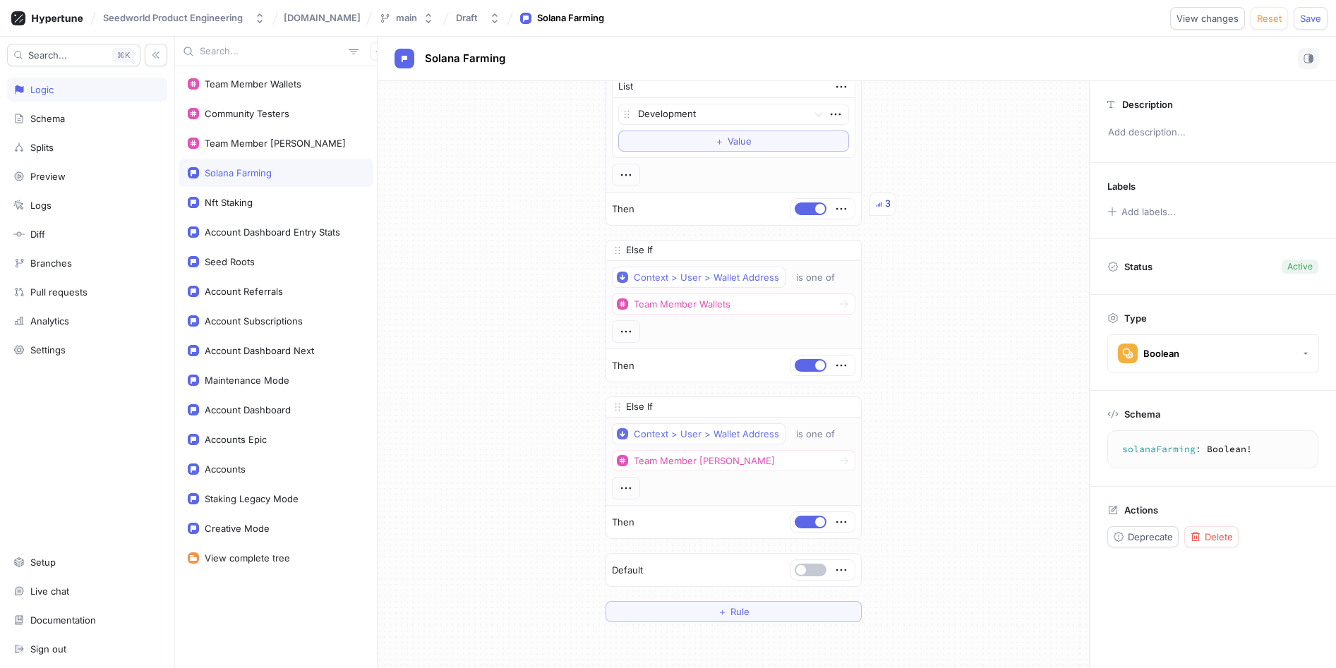
click at [883, 531] on div "If Context > Environment is one of List Development To pick up a draggable item…" at bounding box center [732, 322] width 711 height 623
click at [1324, 12] on button "Save" at bounding box center [1310, 18] width 34 height 23
click at [315, 134] on div "Team Member [PERSON_NAME]" at bounding box center [275, 143] width 195 height 28
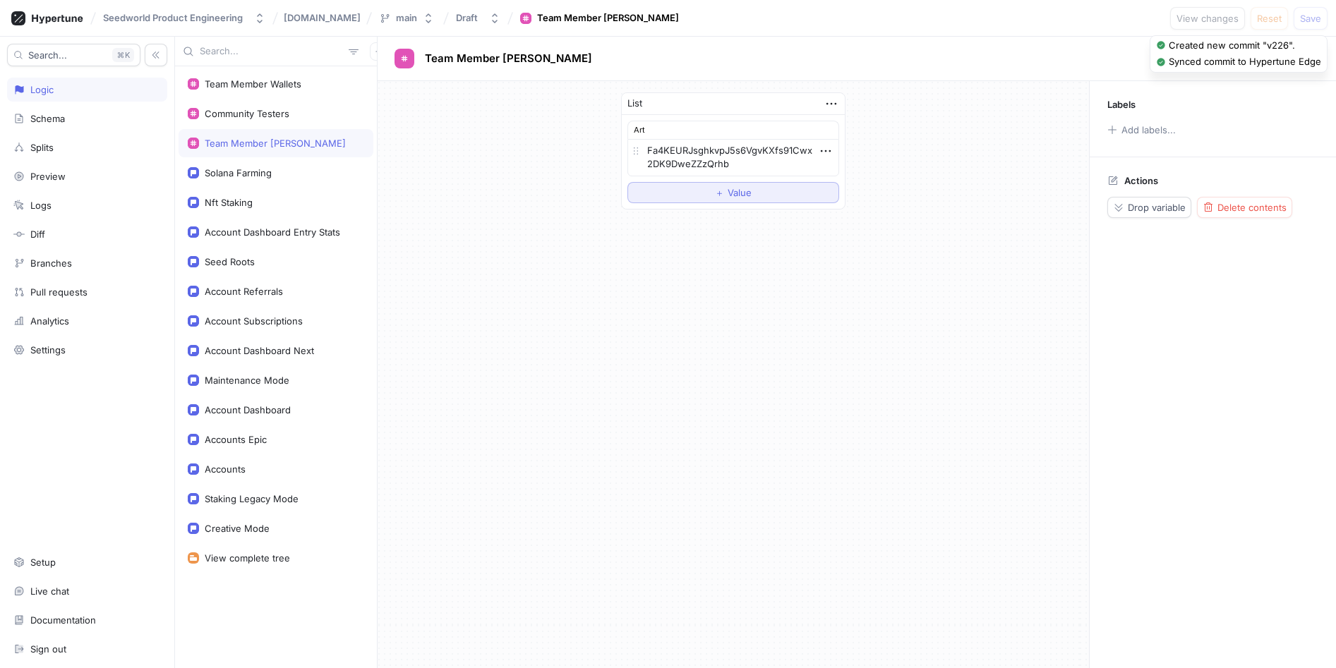
click at [747, 193] on span "Value" at bounding box center [739, 192] width 24 height 8
type textarea "x"
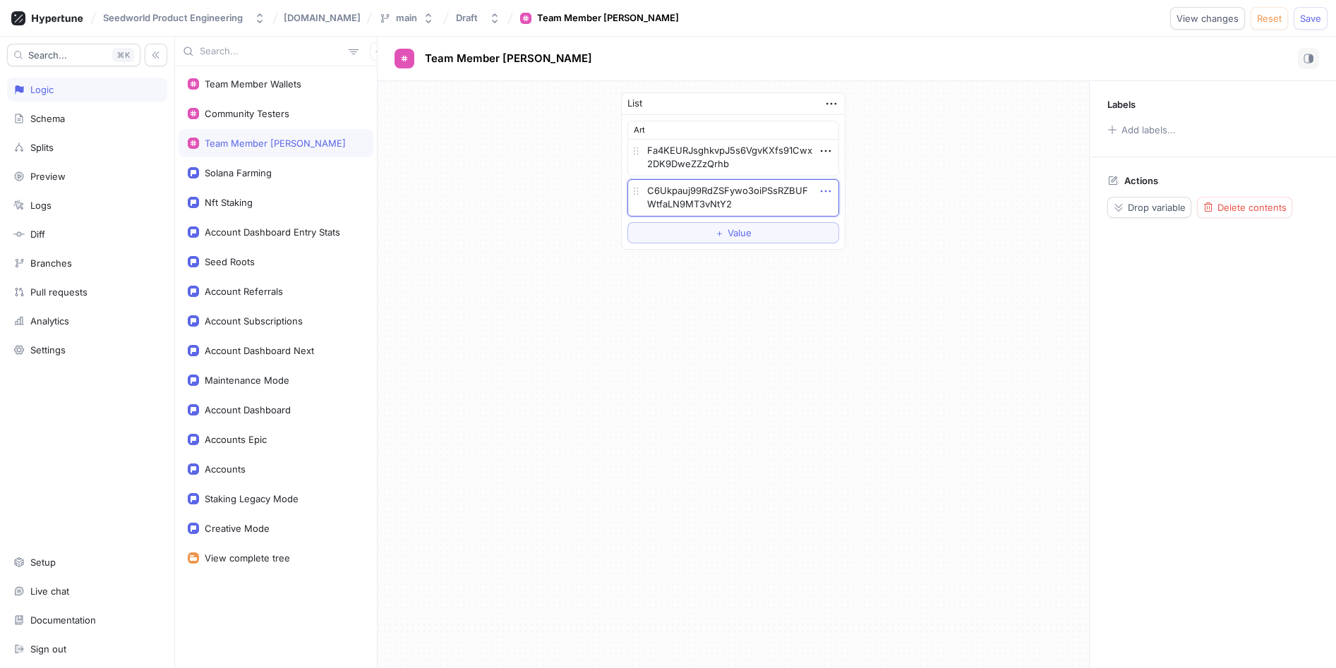
type textarea "C6Ukpauj99RdZSFywo3oiPSsRZBUFWtfaLN9MT3vNtY2"
type textarea "x"
click at [824, 195] on icon "button" at bounding box center [826, 191] width 16 height 16
click at [850, 236] on p "Add note" at bounding box center [859, 241] width 40 height 14
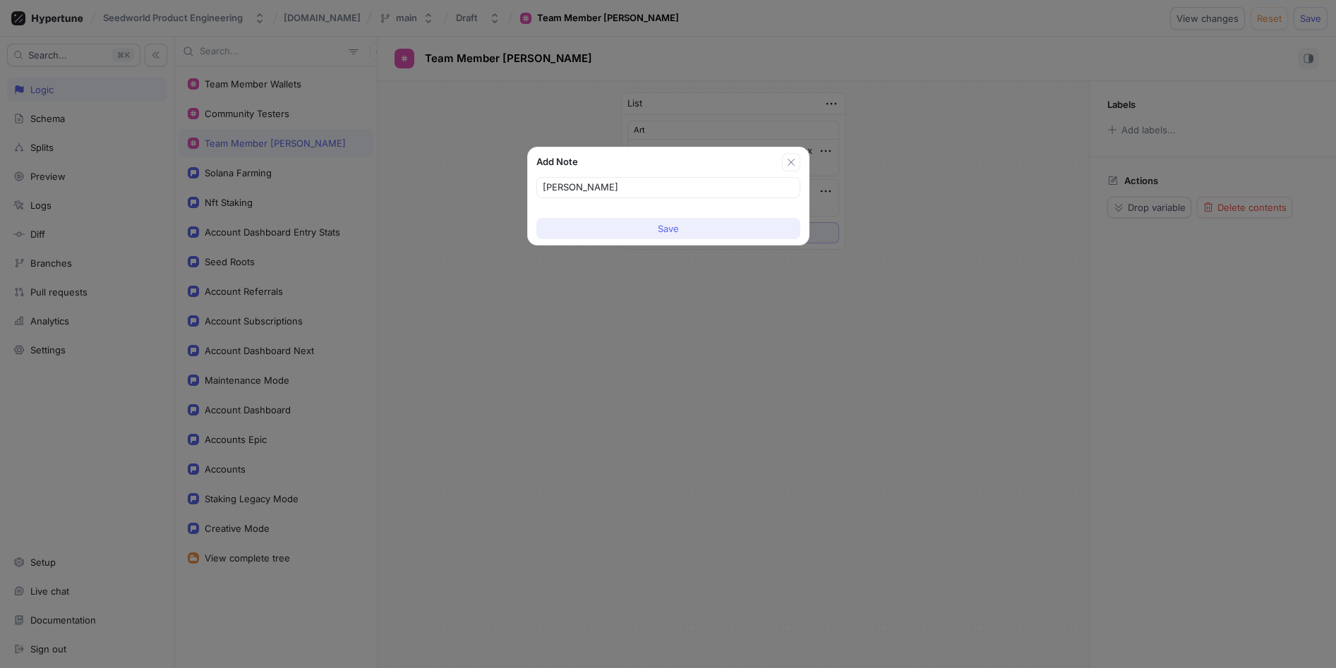
type input "[PERSON_NAME]"
click at [671, 229] on span "Save" at bounding box center [668, 228] width 21 height 8
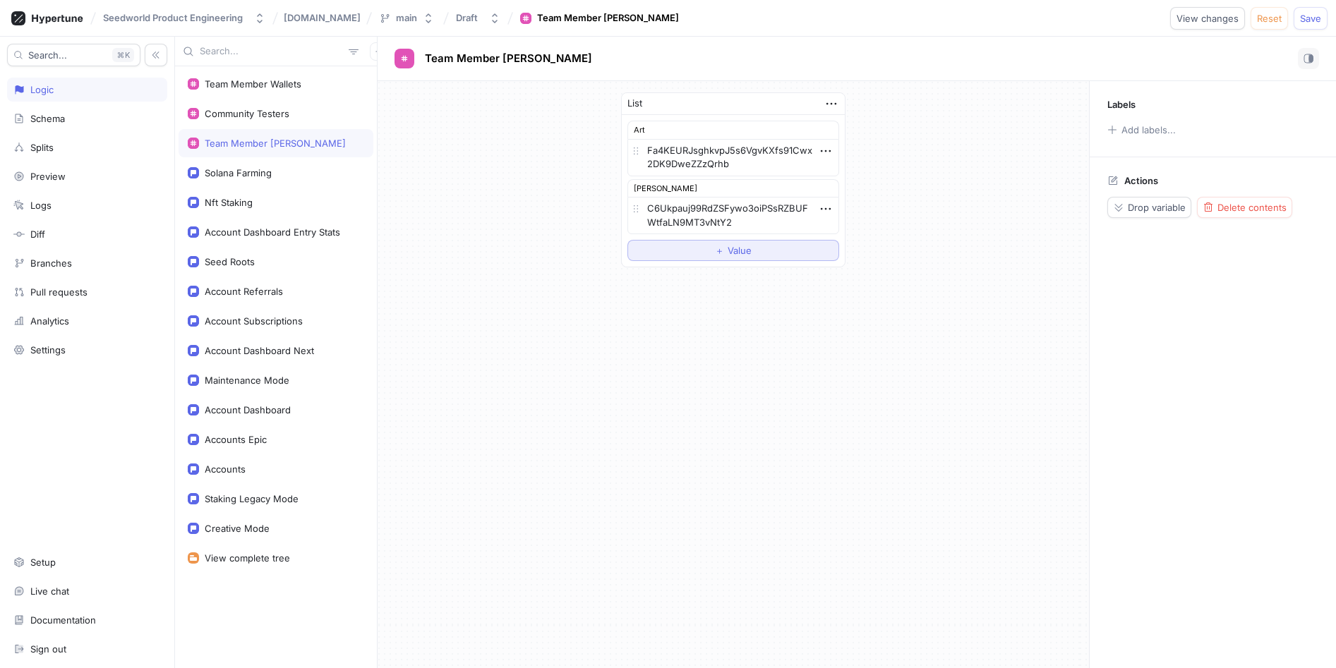
click at [775, 253] on button "＋ Value" at bounding box center [733, 250] width 212 height 21
click at [720, 247] on textarea at bounding box center [733, 249] width 212 height 24
paste textarea "Asw75krFCcRmtxBbntaPWPneuapefxi1cby75GqkqvEy"
type textarea "x"
type textarea "Asw75krFCcRmtxBbntaPWPneuapefxi1cby75GqkqvEy"
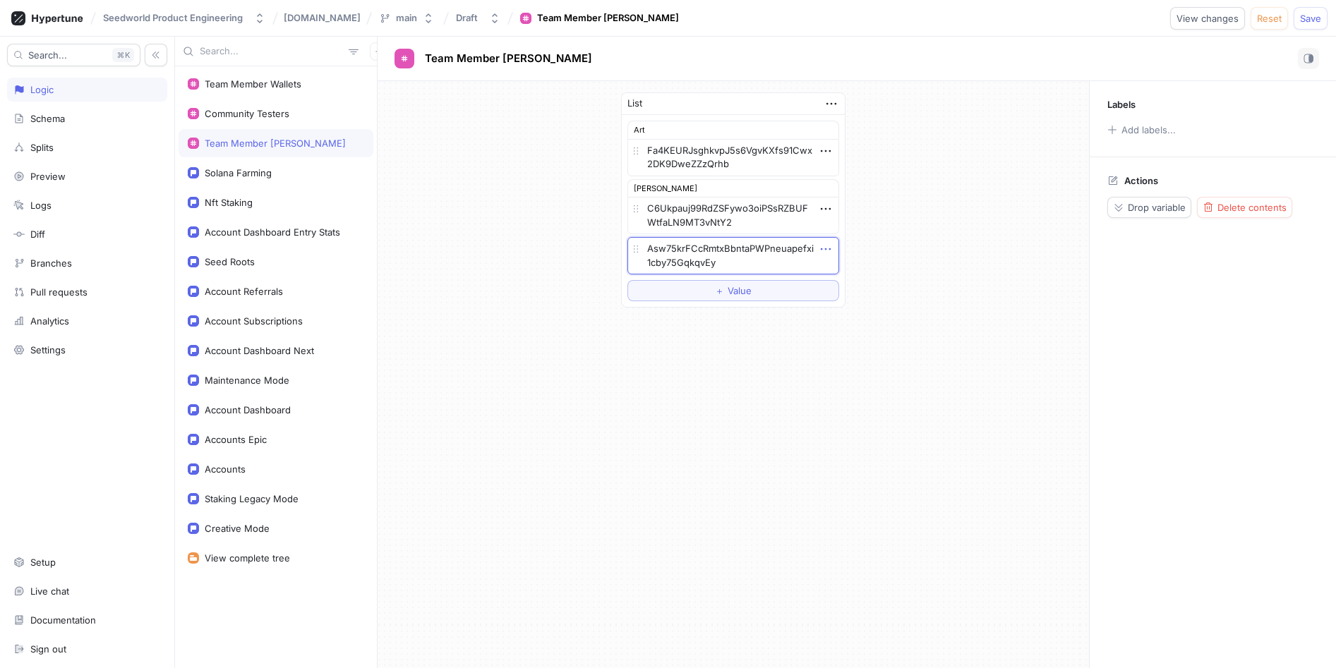
type textarea "x"
click at [830, 252] on icon "button" at bounding box center [826, 249] width 16 height 16
click at [854, 296] on p "Add note" at bounding box center [859, 299] width 40 height 14
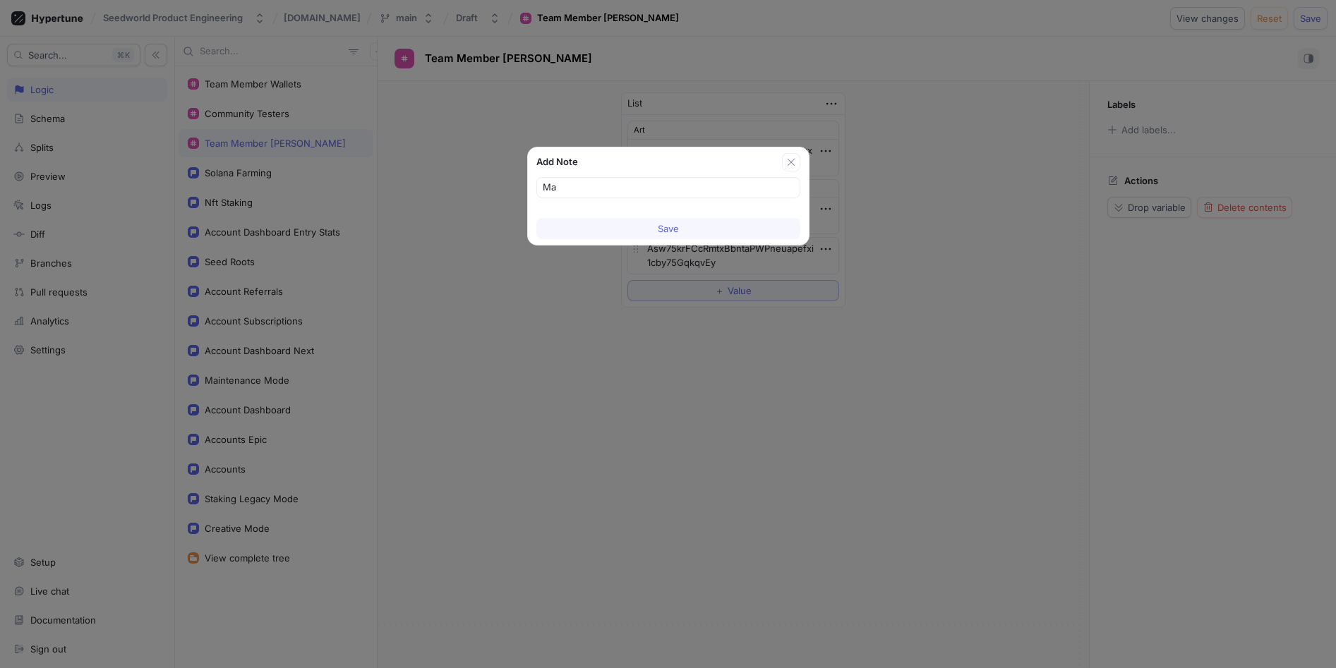
type input "Mar"
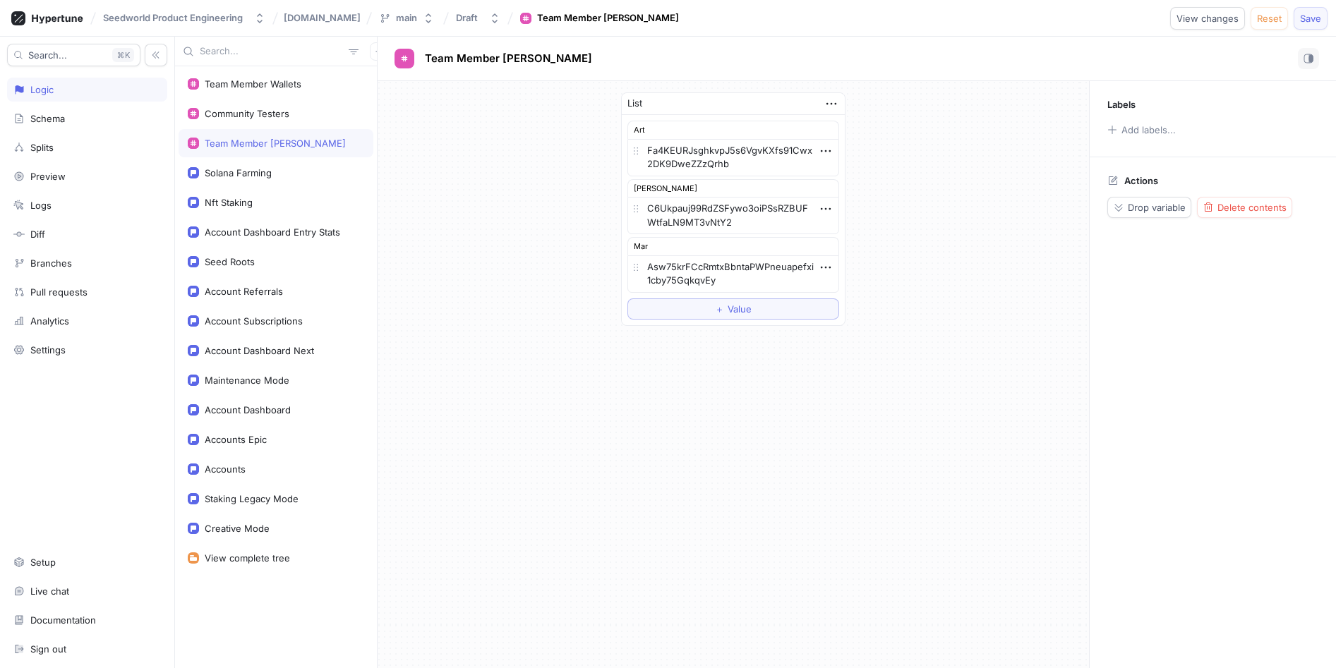
click at [1303, 17] on span "Save" at bounding box center [1310, 18] width 21 height 8
click at [752, 308] on button "＋ Value" at bounding box center [733, 308] width 212 height 21
click at [723, 310] on textarea at bounding box center [733, 308] width 212 height 24
type textarea "x"
type textarea "EU9h7ier1Di9Av83aWFcoBJQcTEhB199JFt4rUNfoRpg"
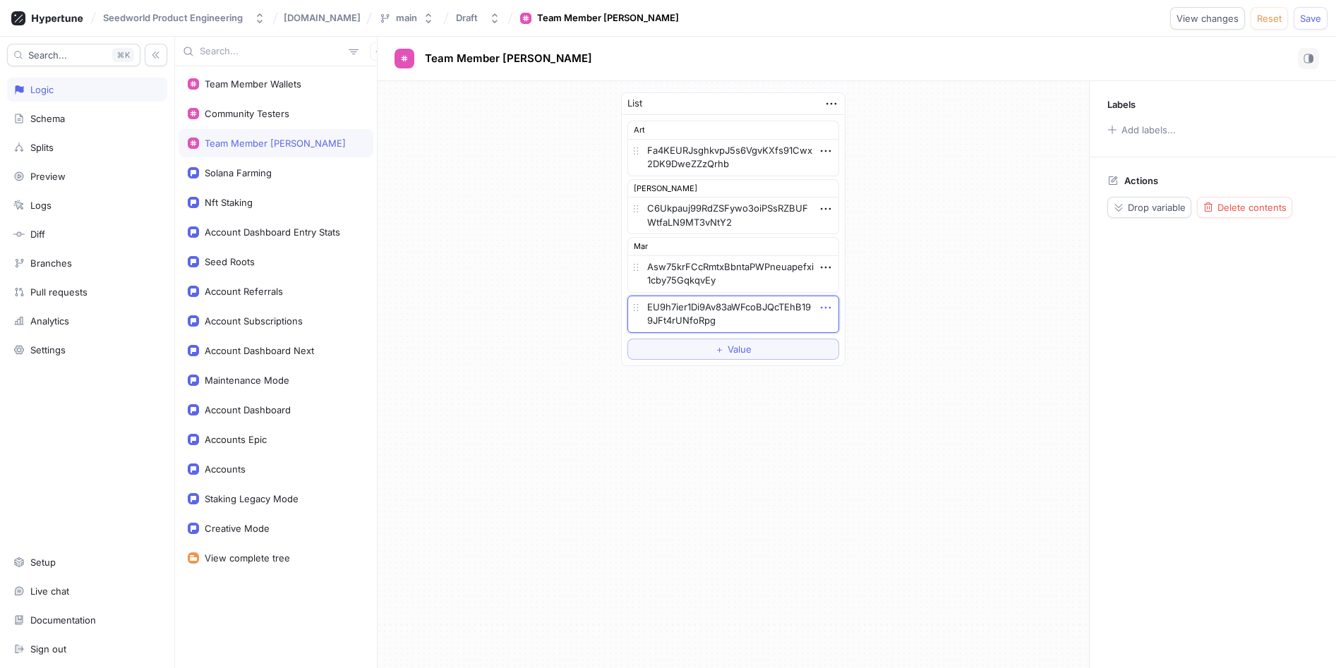
type textarea "x"
click at [823, 310] on icon "button" at bounding box center [826, 308] width 16 height 16
click at [864, 365] on div "Add note" at bounding box center [881, 358] width 120 height 24
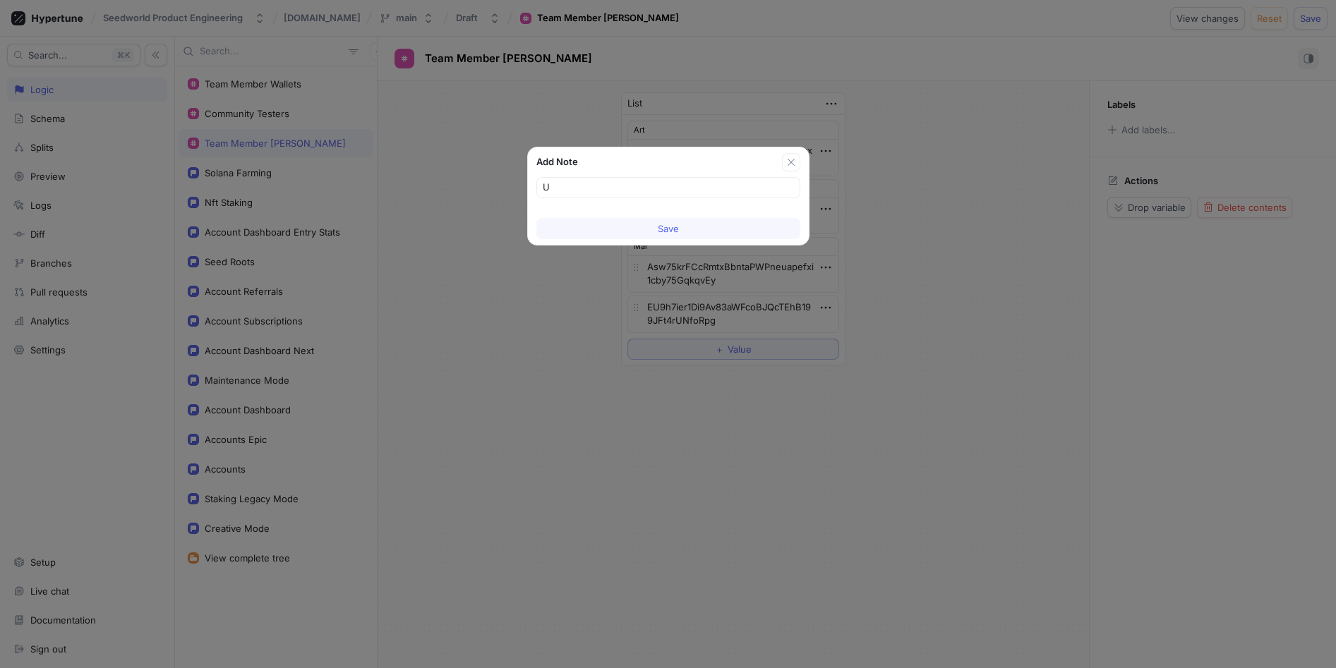
type input "Ug"
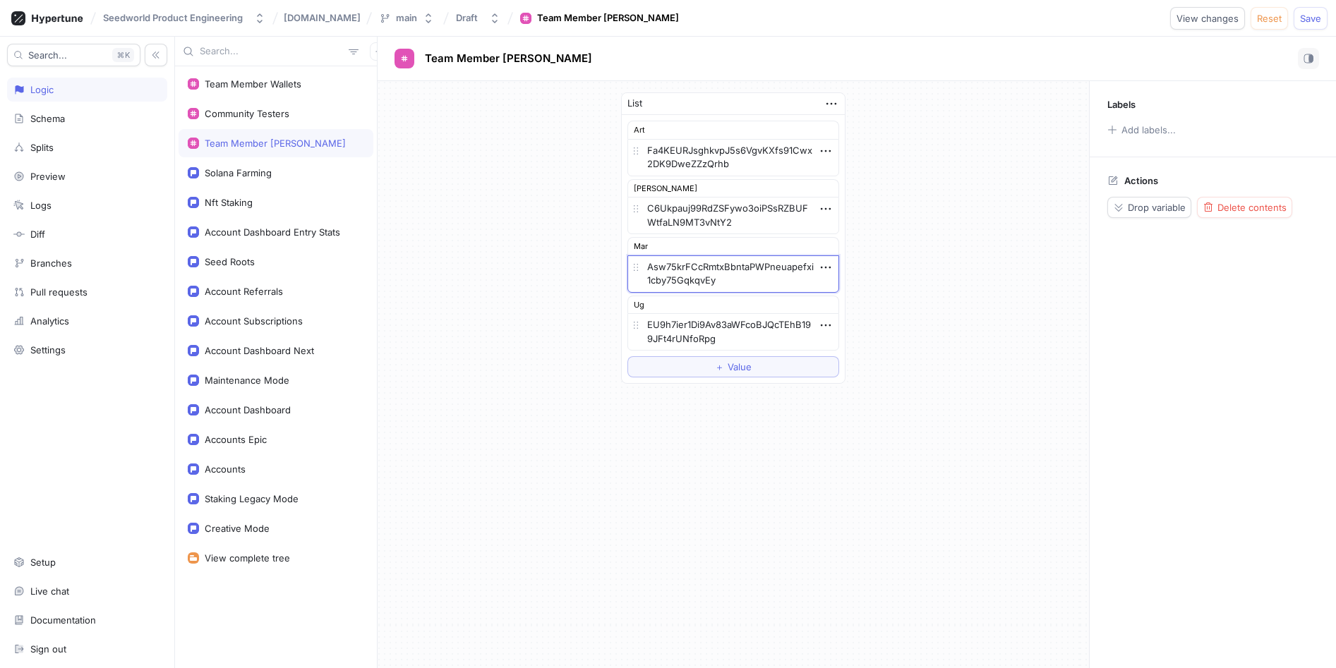
click at [665, 255] on textarea "Asw75krFCcRmtxBbntaPWPneuapefxi1cby75GqkqvEy" at bounding box center [733, 273] width 212 height 37
type textarea "x"
click at [666, 244] on div "Mar" at bounding box center [733, 246] width 212 height 18
click at [825, 275] on div at bounding box center [826, 268] width 16 height 16
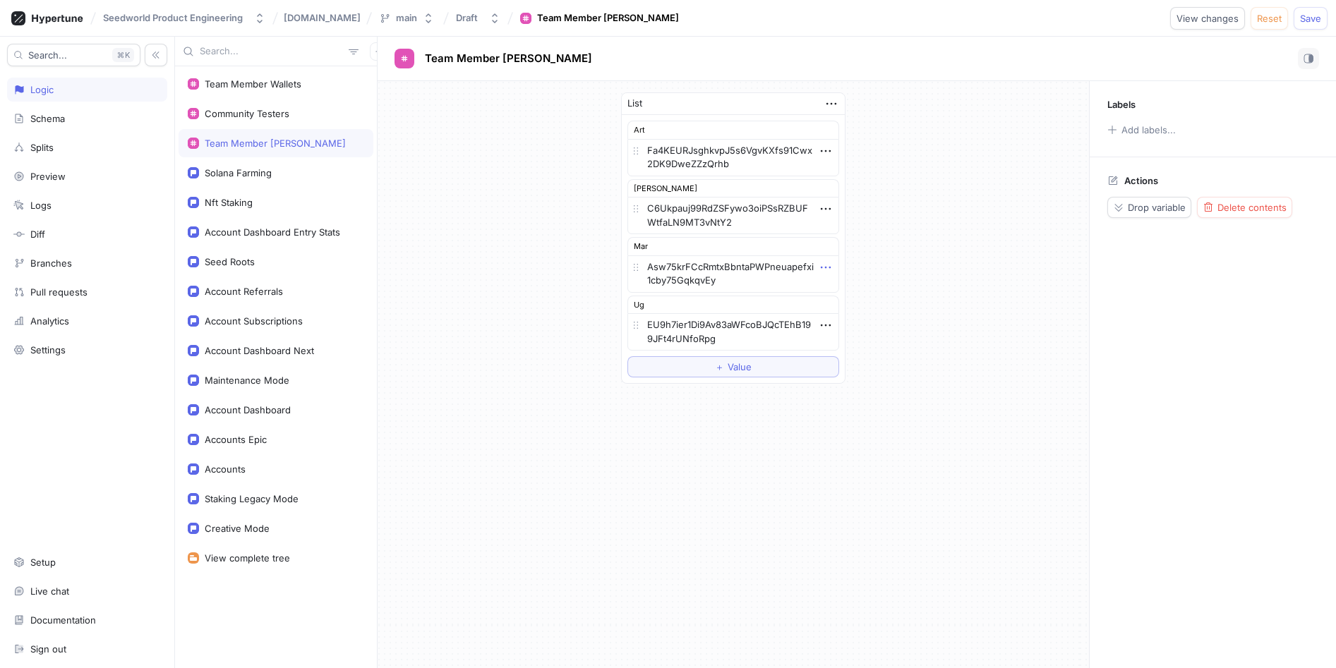
click at [825, 269] on icon "button" at bounding box center [826, 268] width 16 height 16
click at [842, 318] on p "Edit note" at bounding box center [858, 317] width 39 height 14
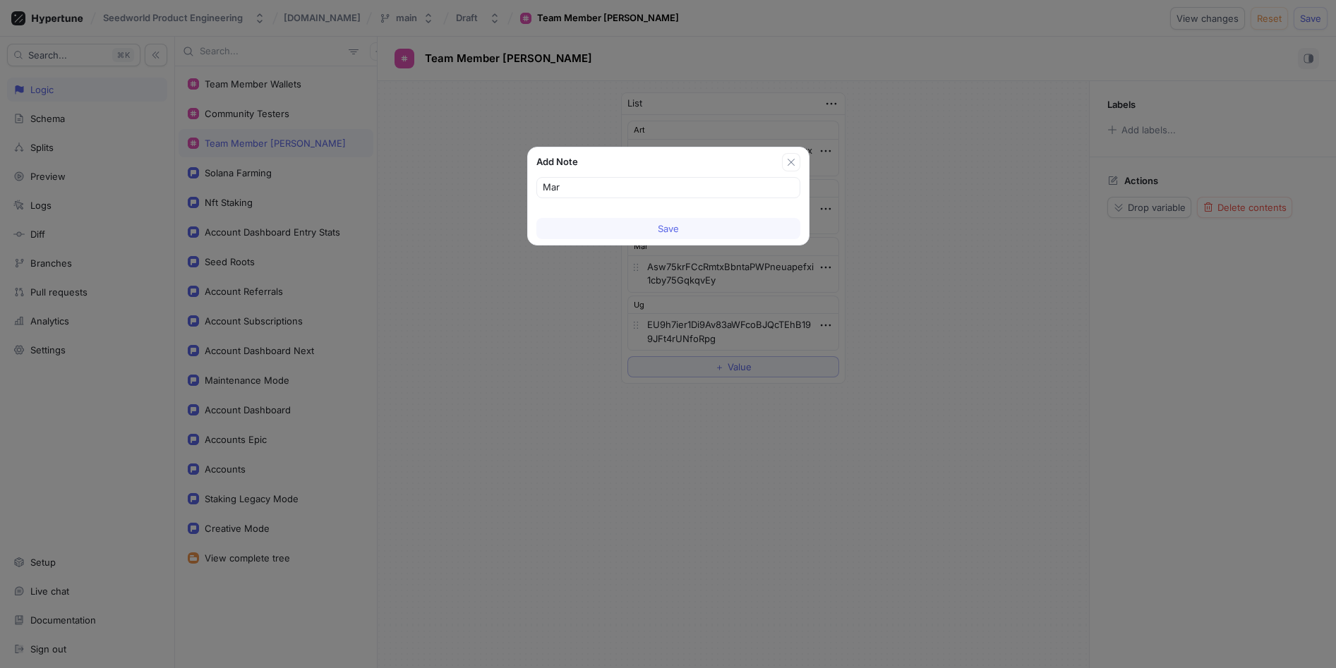
drag, startPoint x: 549, startPoint y: 186, endPoint x: 600, endPoint y: 202, distance: 53.3
click at [583, 188] on input "Mar" at bounding box center [668, 188] width 251 height 14
type input "Mc"
click at [647, 230] on button "Save" at bounding box center [668, 228] width 264 height 21
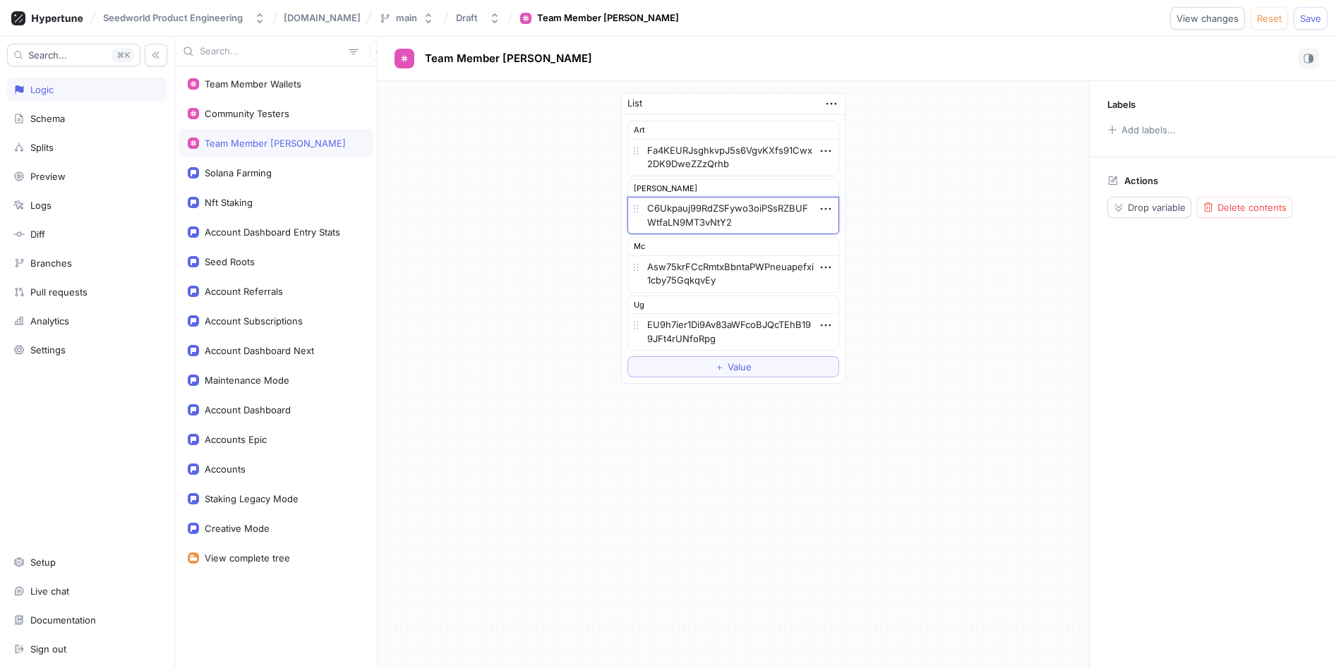
click at [833, 208] on textarea "C6Ukpauj99RdZSFywo3oiPSsRZBUFWtfaLN9MT3vNtY2" at bounding box center [733, 215] width 212 height 37
type textarea "x"
click at [828, 208] on icon "button" at bounding box center [826, 209] width 16 height 16
click at [835, 255] on div "Edit note" at bounding box center [881, 259] width 120 height 24
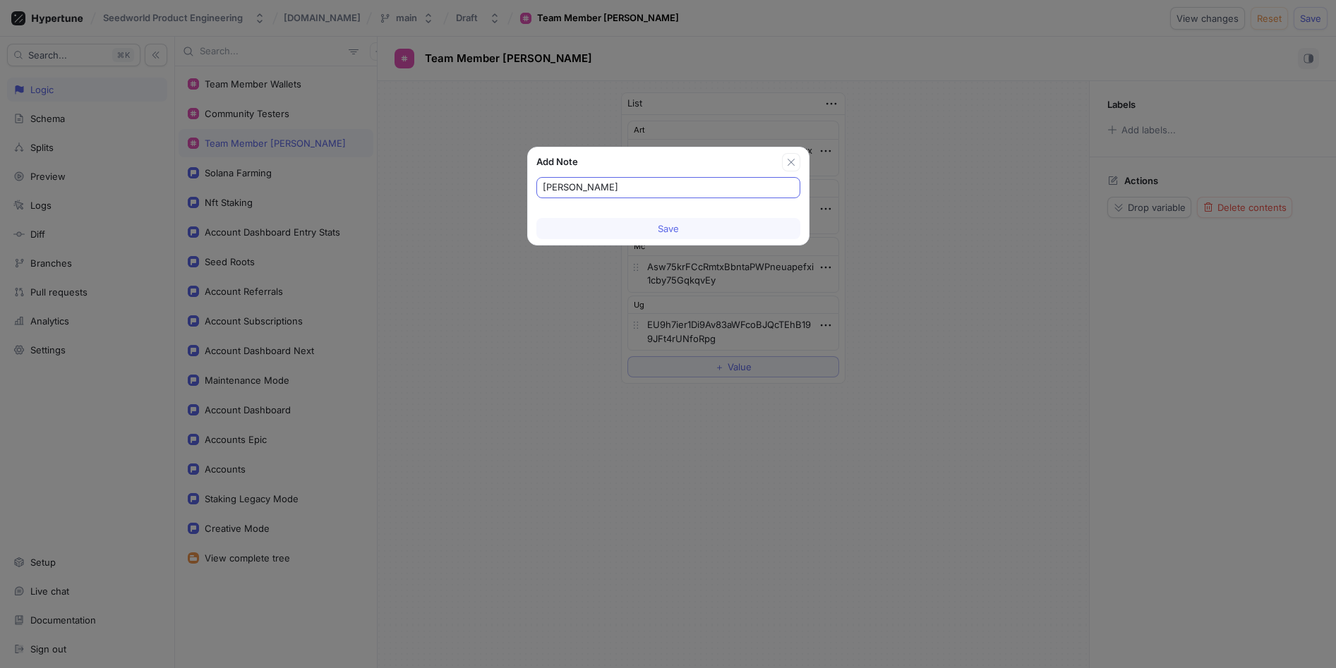
drag, startPoint x: 549, startPoint y: 181, endPoint x: 610, endPoint y: 190, distance: 61.3
click at [605, 190] on input "[PERSON_NAME]" at bounding box center [668, 188] width 251 height 14
type input "Mt"
click at [705, 222] on button "Save" at bounding box center [668, 228] width 264 height 21
type textarea "x"
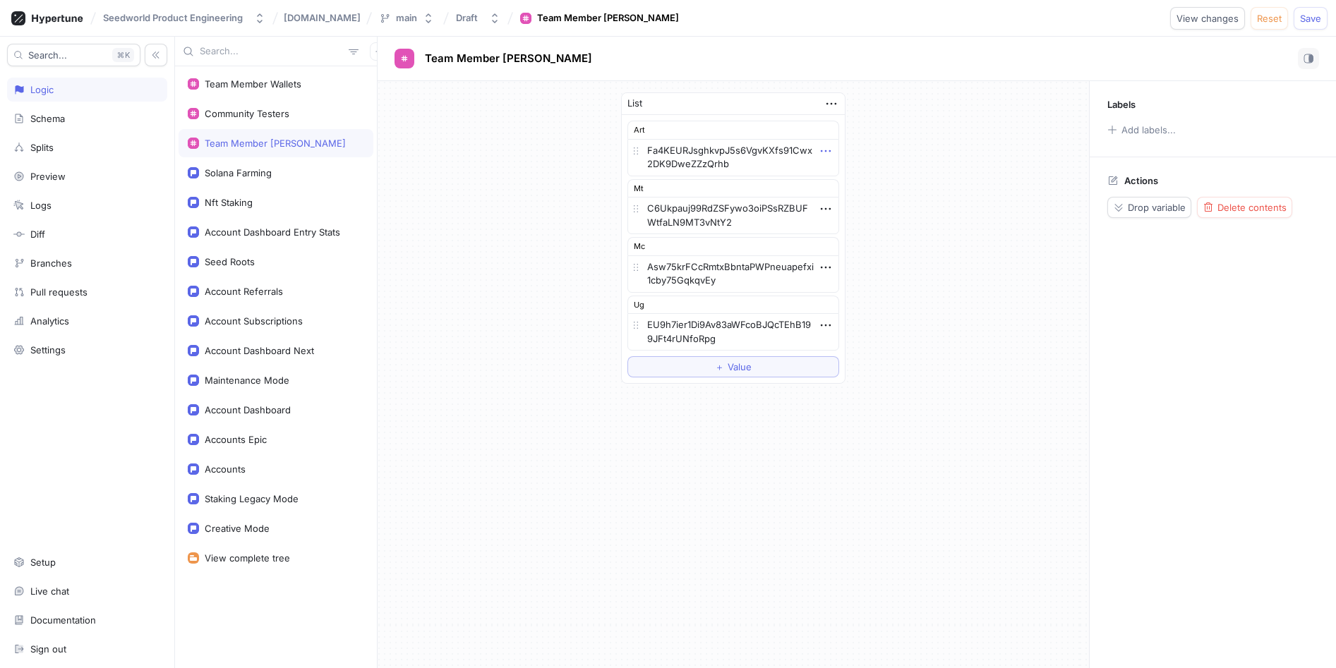
click at [829, 152] on icon "button" at bounding box center [826, 151] width 16 height 16
click at [840, 196] on p "Edit note" at bounding box center [858, 201] width 39 height 14
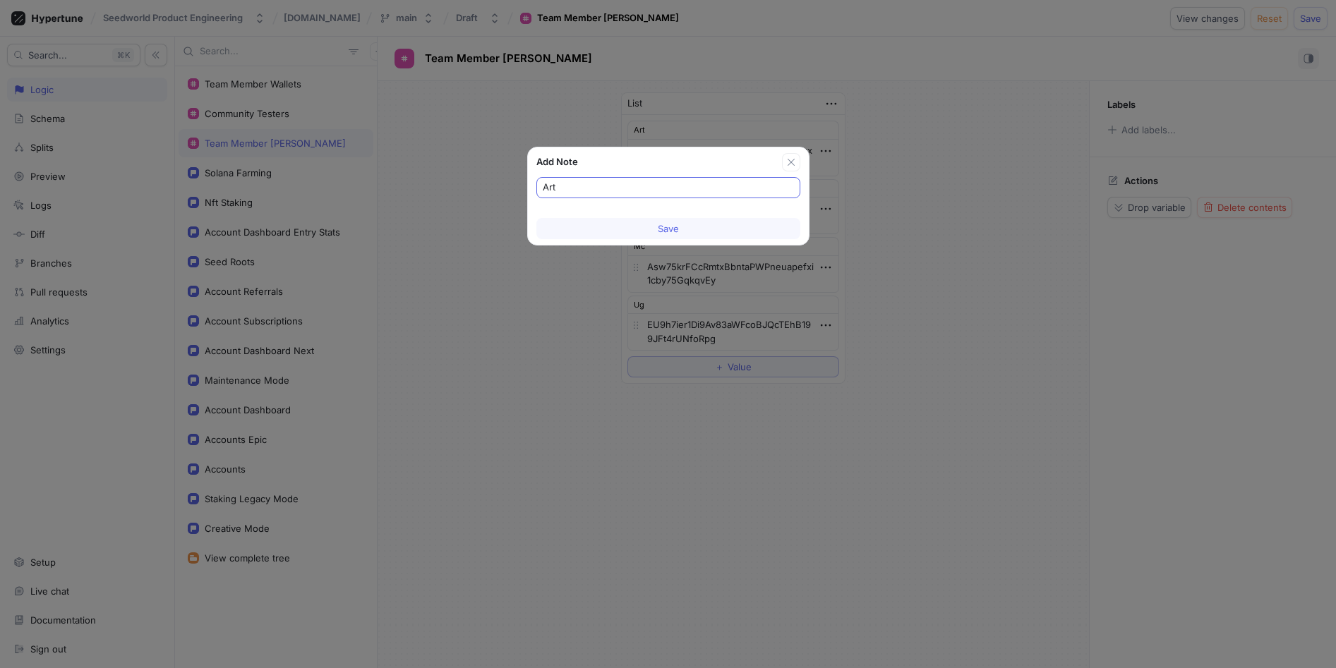
drag, startPoint x: 552, startPoint y: 185, endPoint x: 566, endPoint y: 188, distance: 13.9
click at [565, 188] on input "Art" at bounding box center [668, 188] width 251 height 14
type input "Ar"
click at [684, 224] on button "Save" at bounding box center [668, 228] width 264 height 21
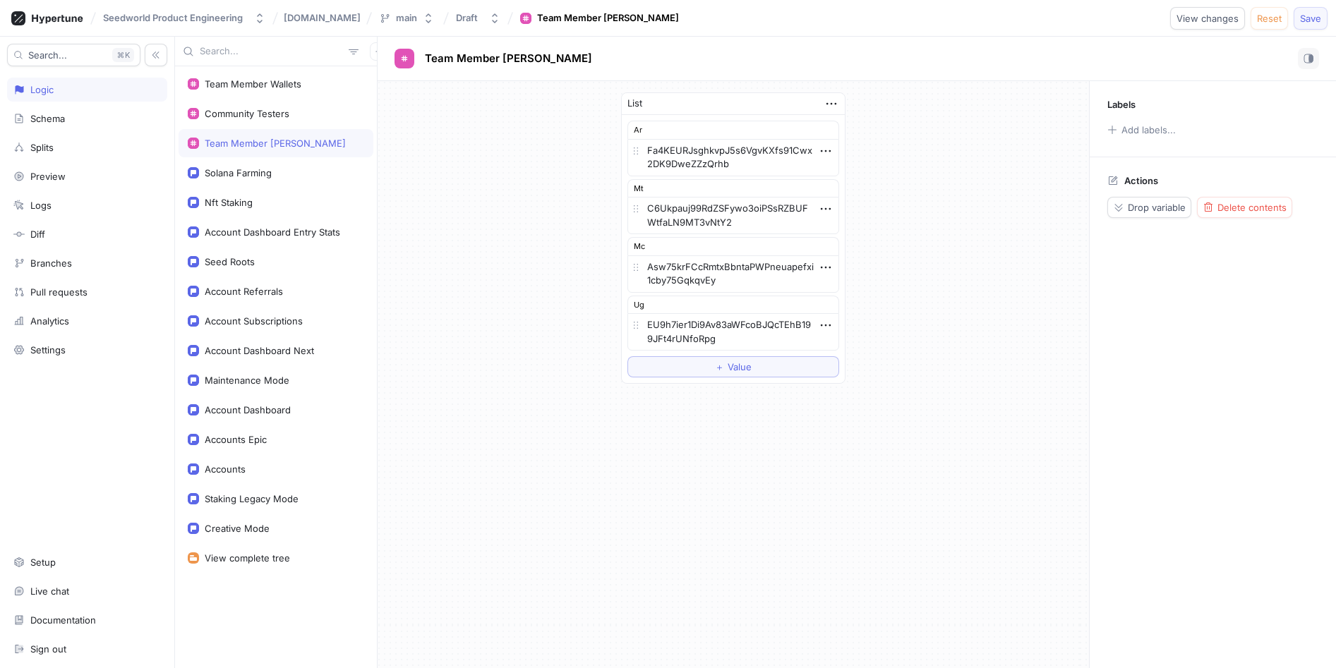
click at [1298, 20] on button "Save" at bounding box center [1310, 18] width 34 height 23
type textarea "x"
